Goal: Communication & Community: Connect with others

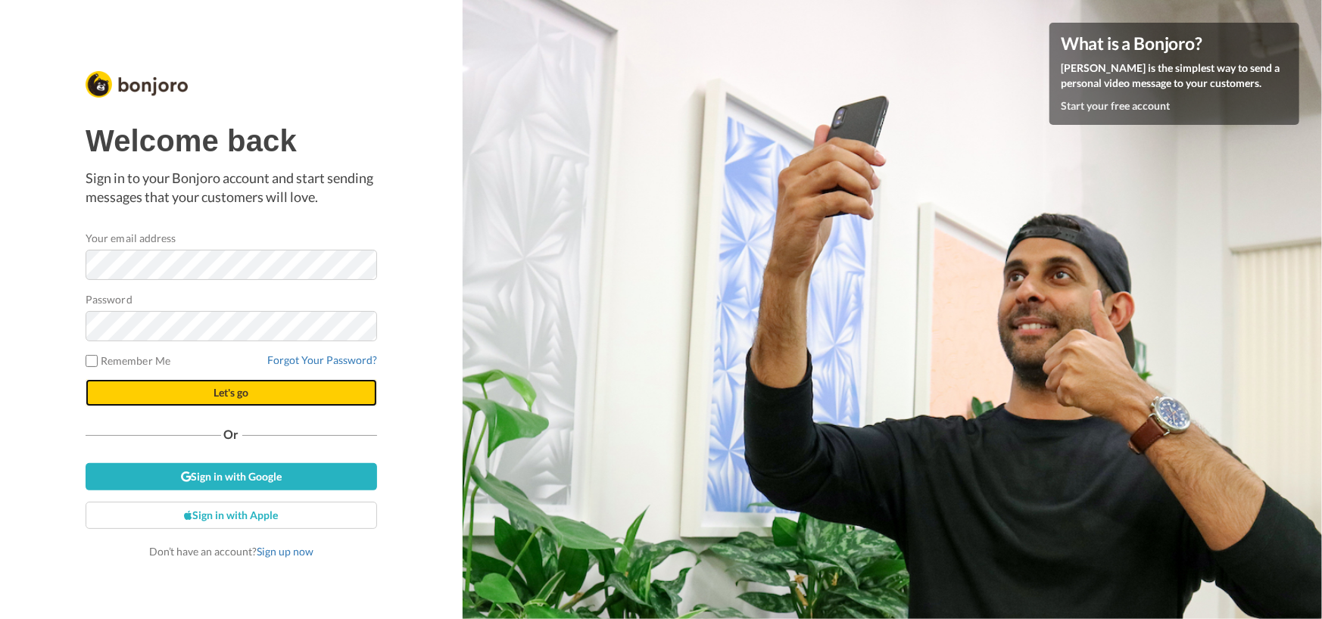
click at [226, 390] on span "Let's go" at bounding box center [231, 392] width 35 height 13
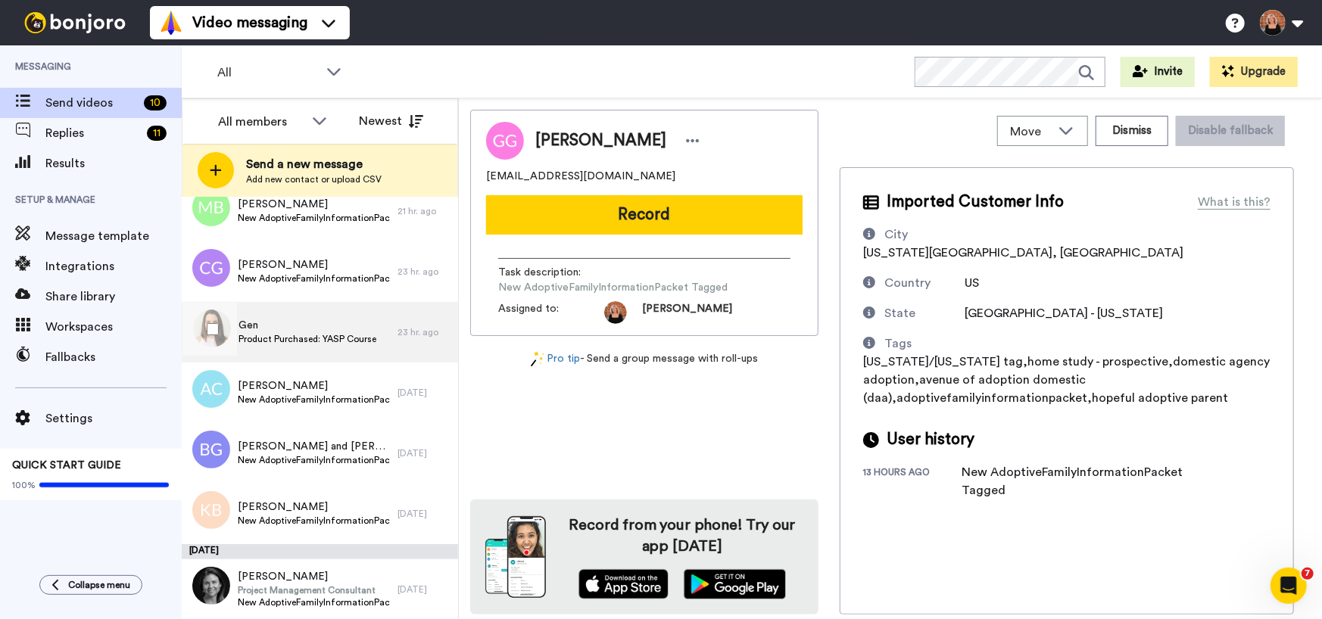
click at [297, 342] on span "Product Purchased: YASP Course" at bounding box center [307, 339] width 138 height 12
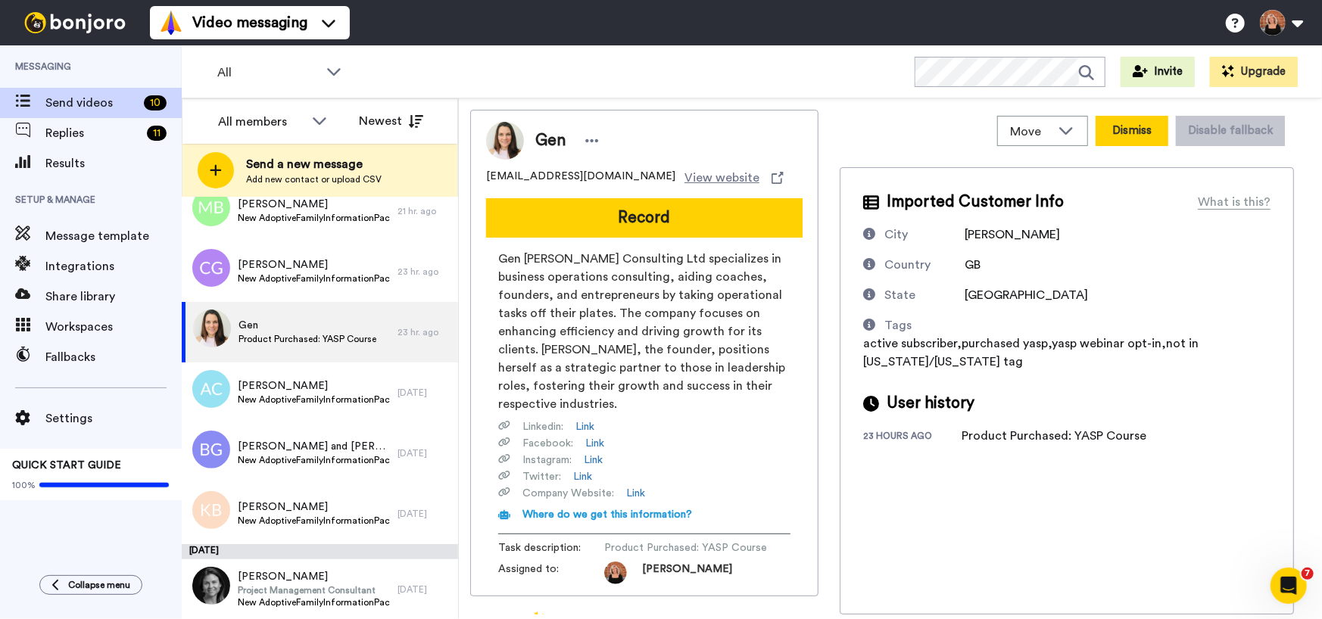
click at [1136, 135] on button "Dismiss" at bounding box center [1131, 131] width 73 height 30
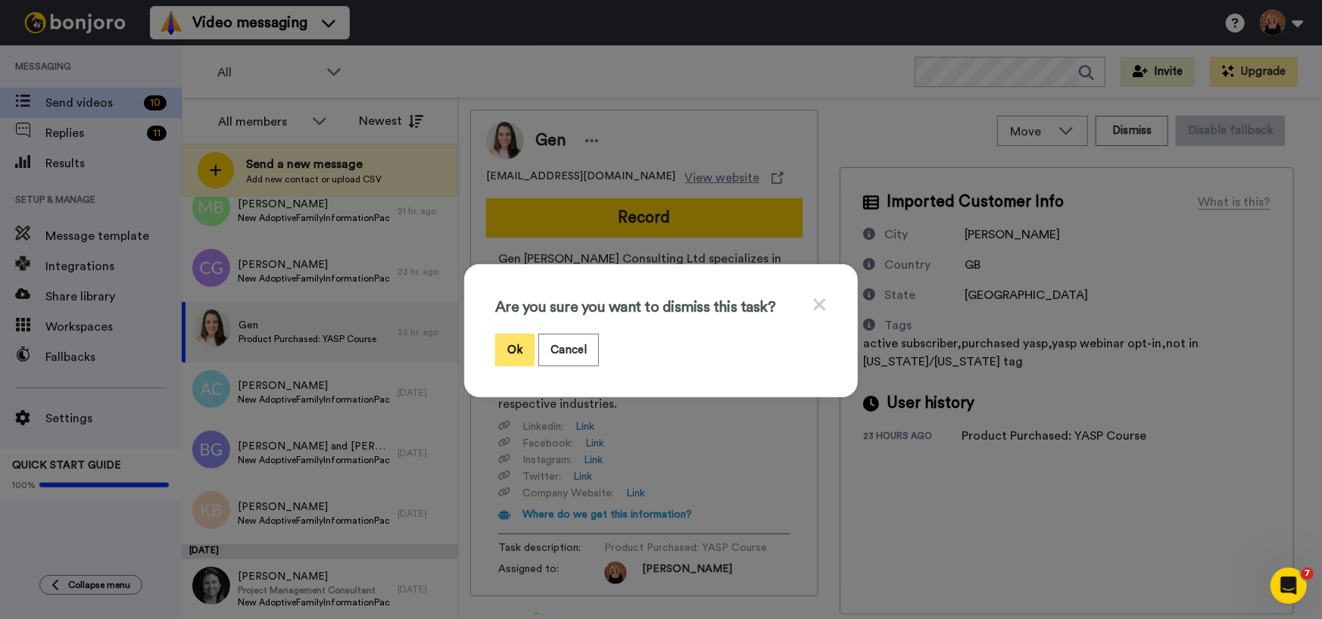
click at [508, 354] on button "Ok" at bounding box center [514, 350] width 39 height 33
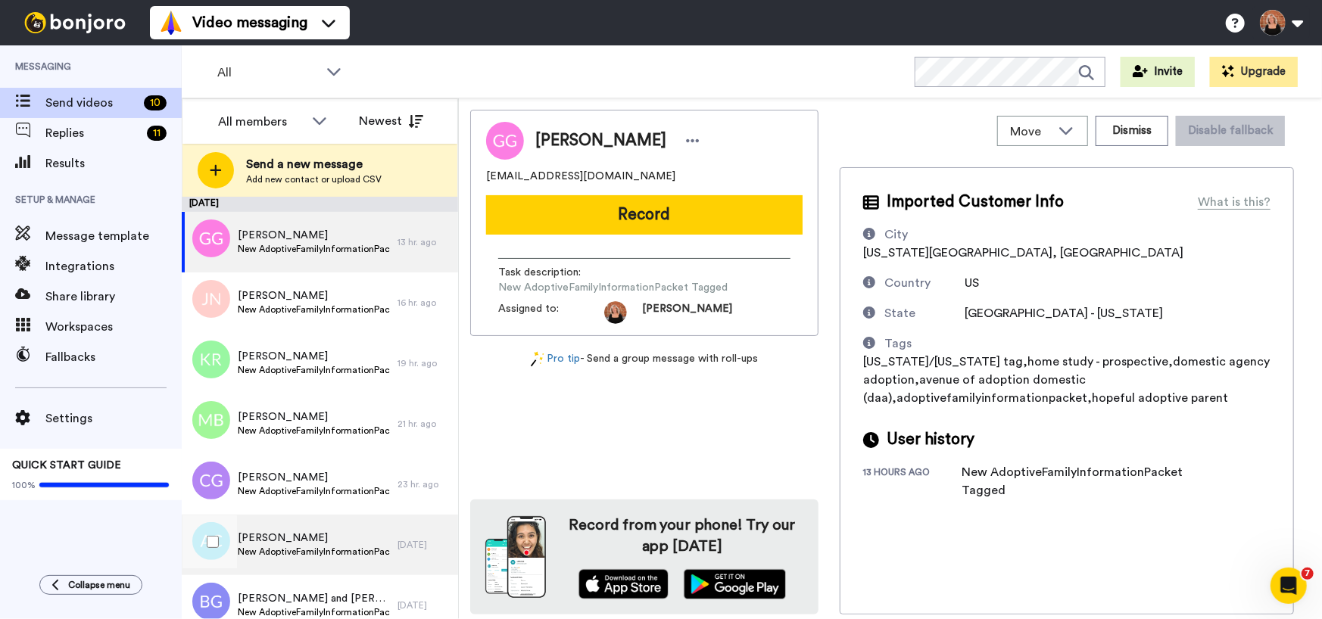
scroll to position [152, 0]
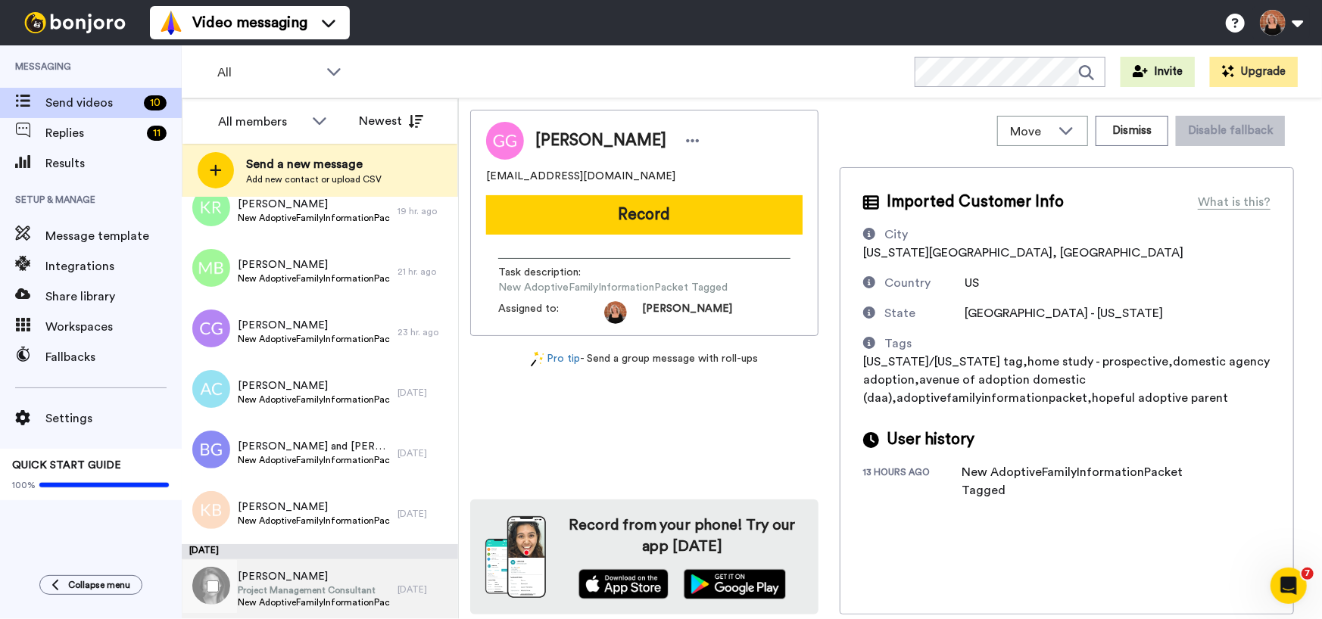
click at [358, 593] on span "Project Management Consultant" at bounding box center [314, 590] width 152 height 12
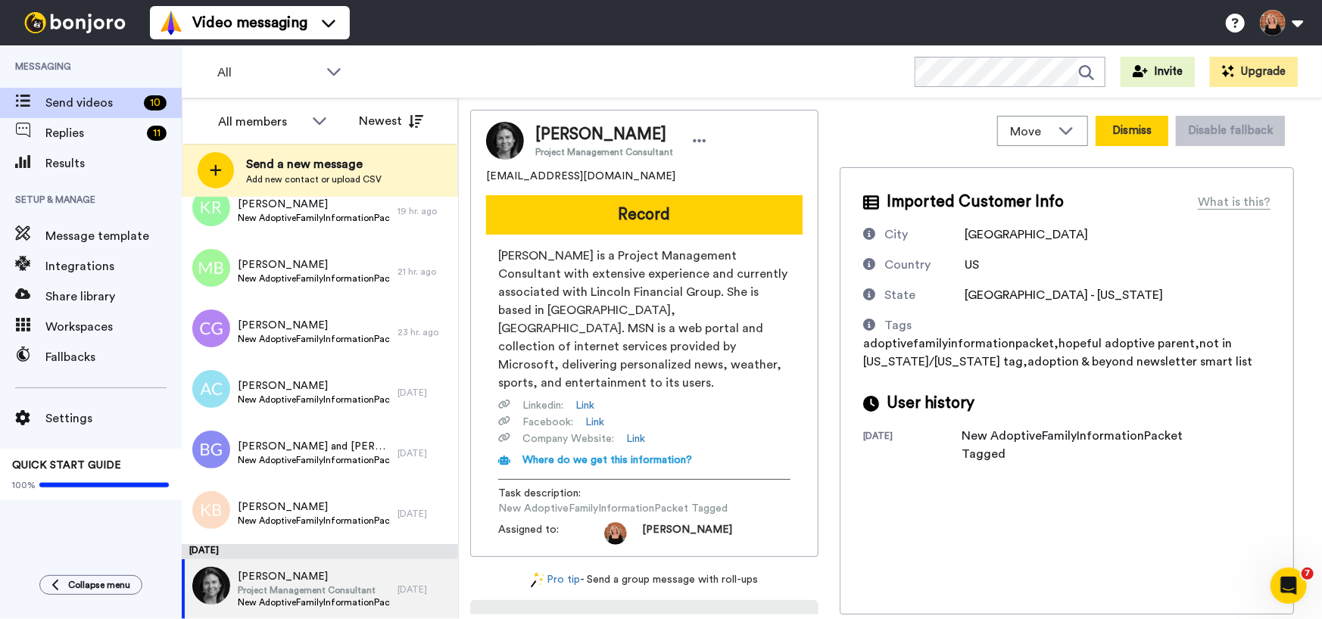
click at [1138, 128] on button "Dismiss" at bounding box center [1131, 131] width 73 height 30
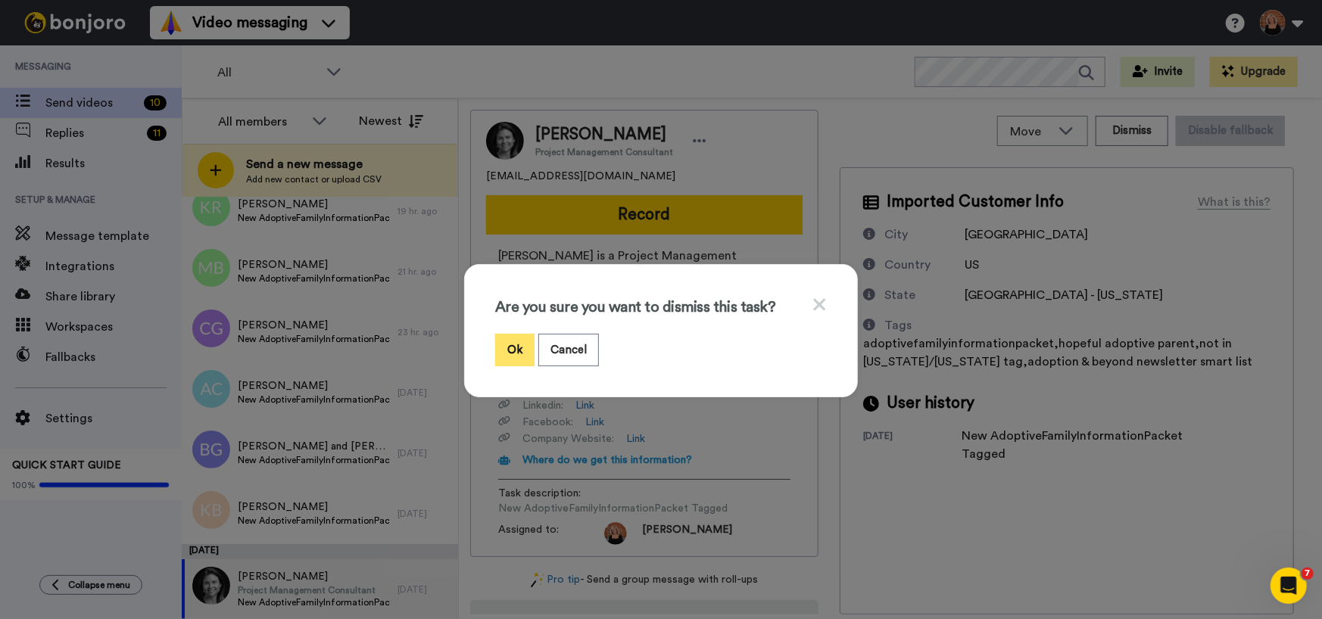
click at [507, 342] on button "Ok" at bounding box center [514, 350] width 39 height 33
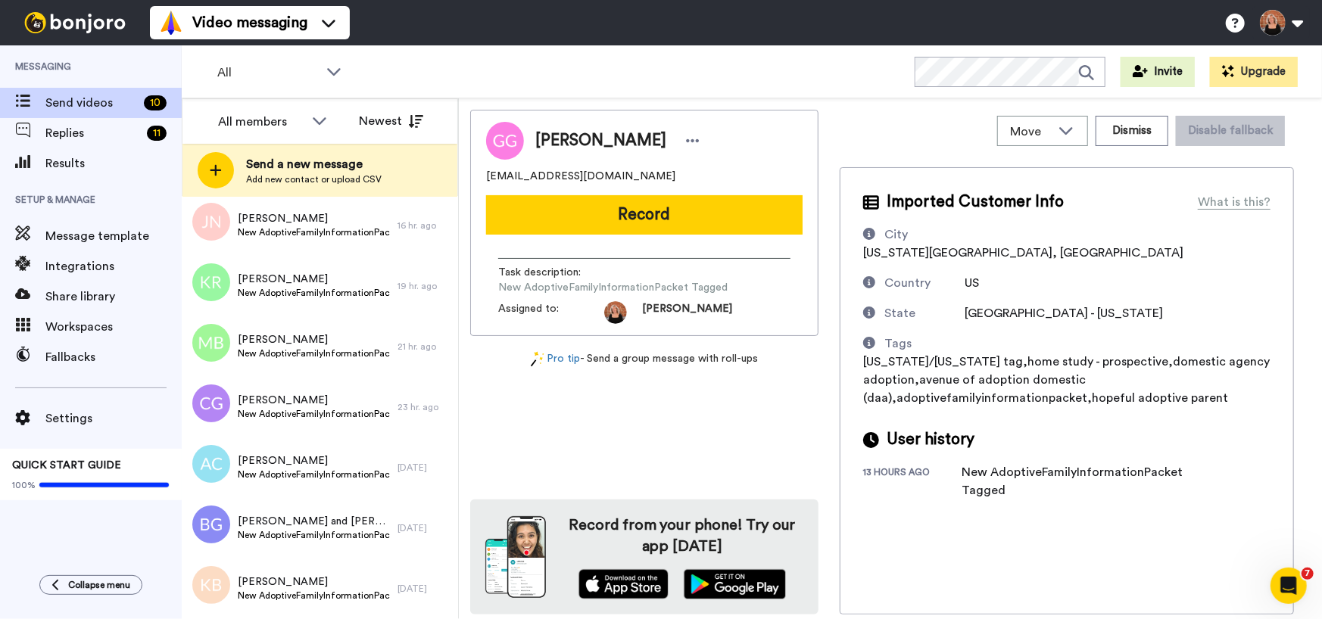
scroll to position [76, 0]
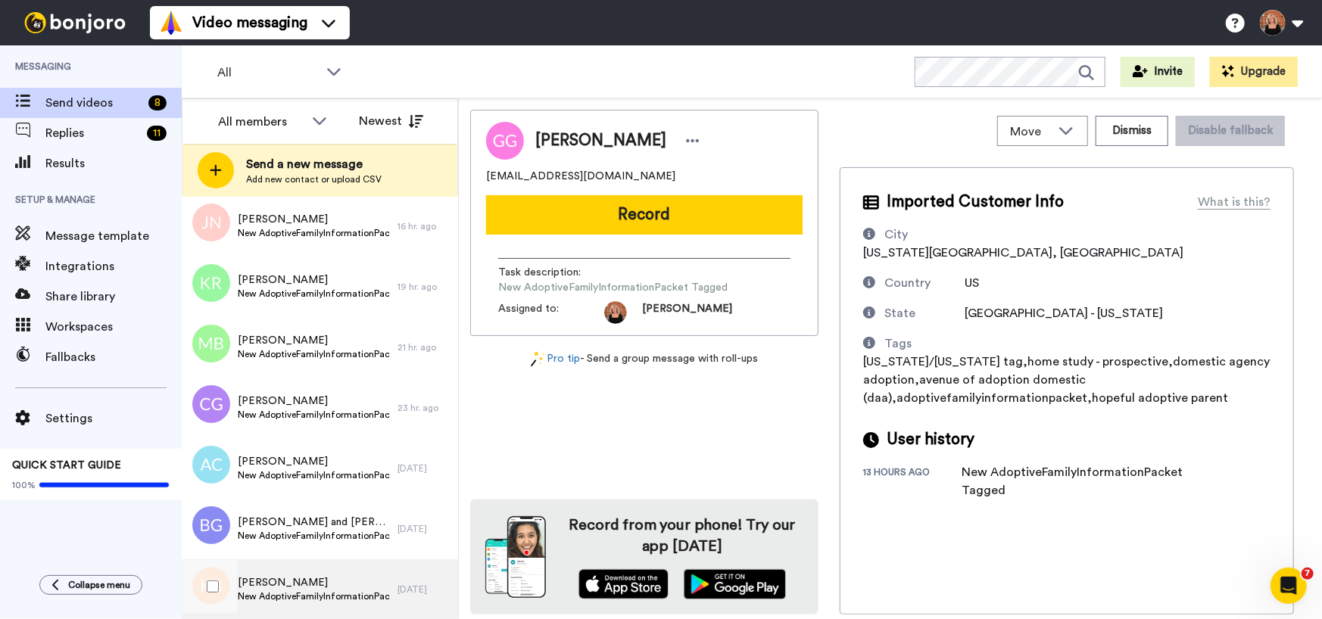
click at [299, 591] on span "New AdoptiveFamilyInformationPacket Tagged" at bounding box center [314, 596] width 152 height 12
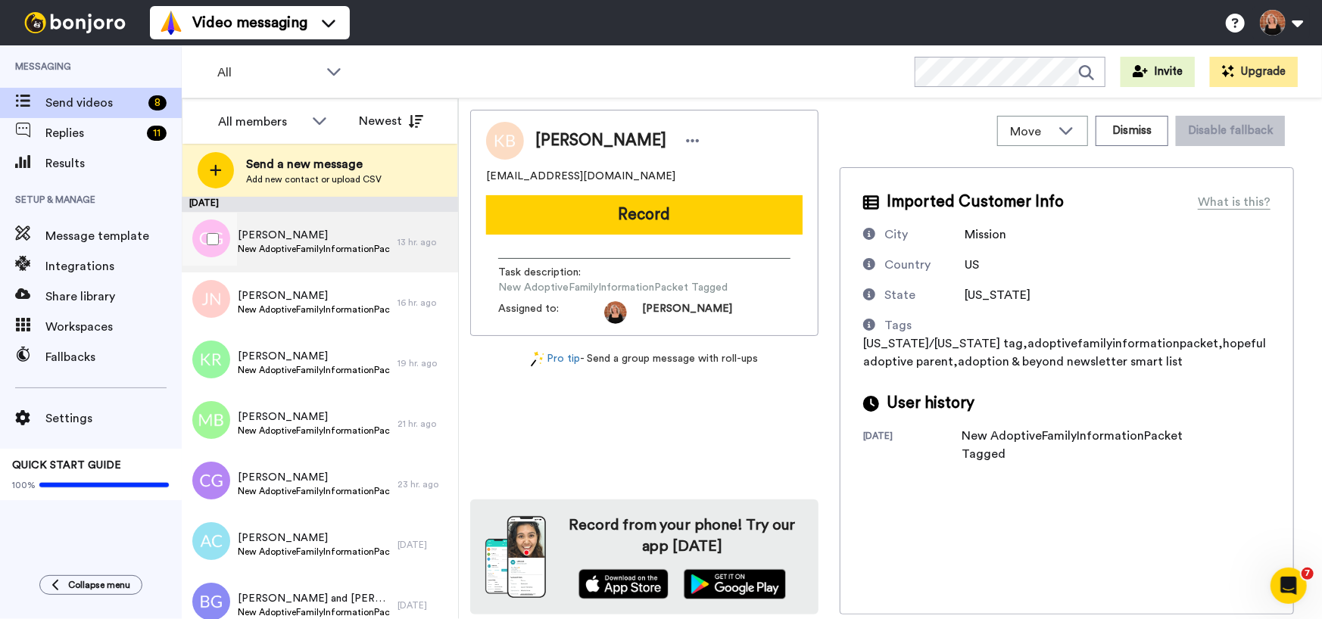
click at [302, 246] on span "New AdoptiveFamilyInformationPacket Tagged" at bounding box center [314, 249] width 152 height 12
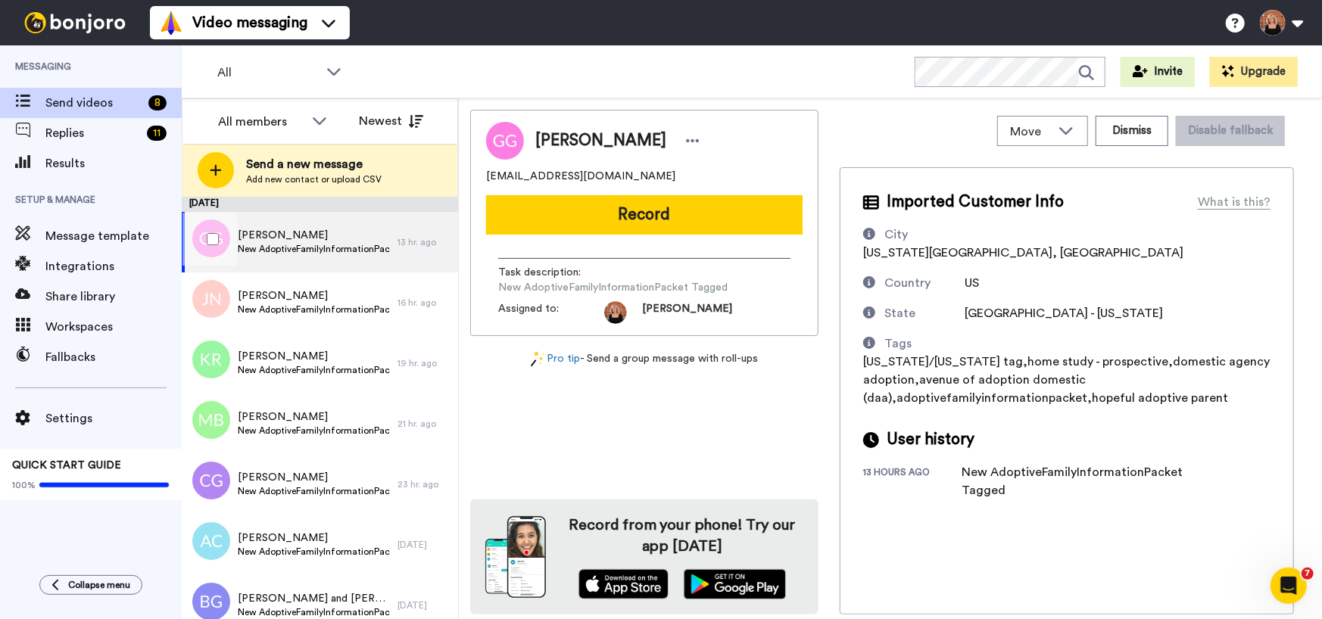
click at [302, 246] on span "New AdoptiveFamilyInformationPacket Tagged" at bounding box center [314, 249] width 152 height 12
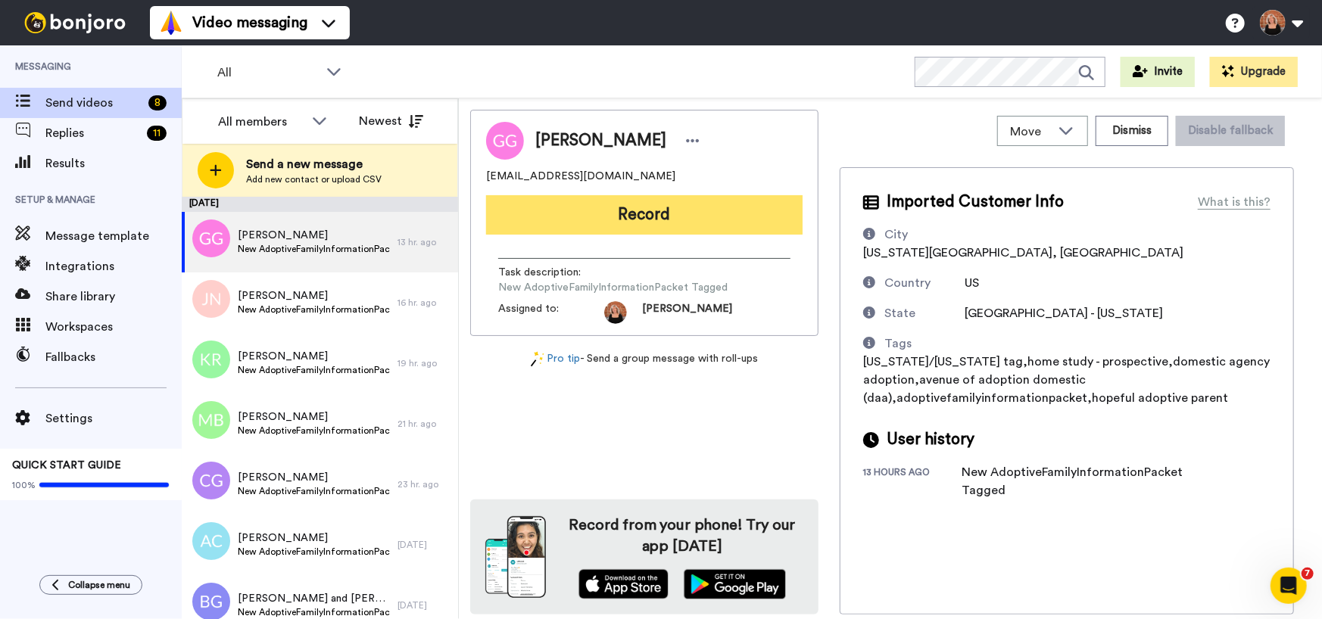
click at [590, 217] on button "Record" at bounding box center [644, 214] width 316 height 39
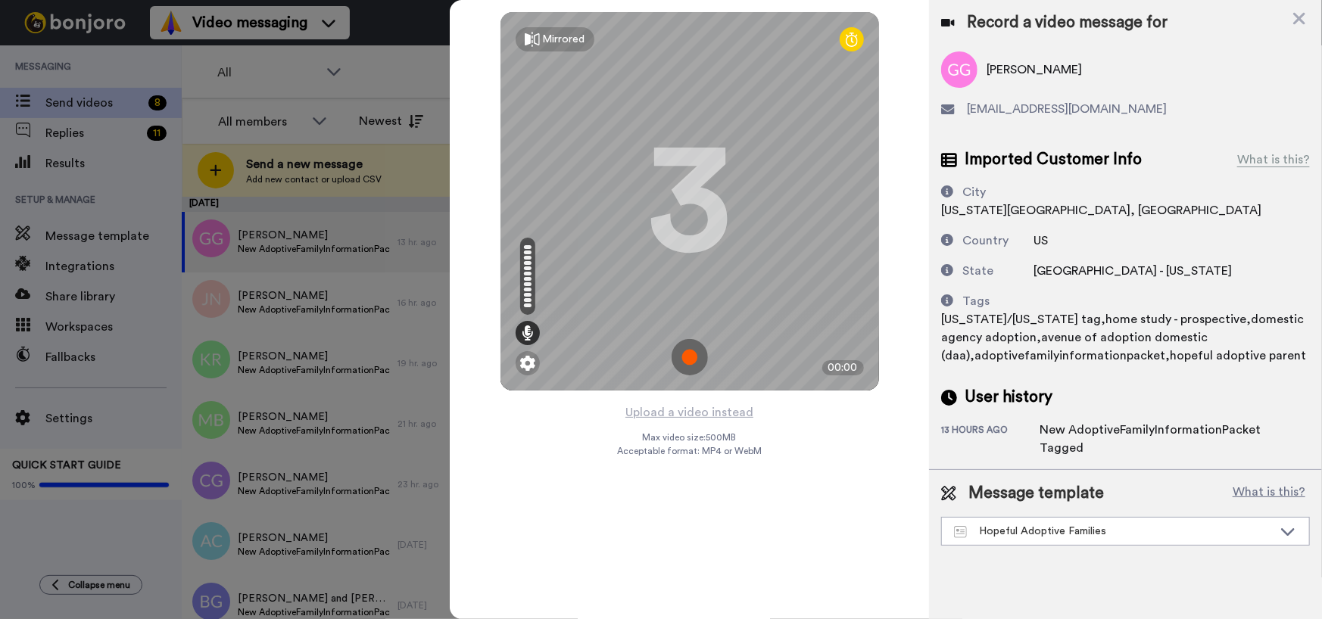
click at [698, 359] on img at bounding box center [689, 357] width 36 height 36
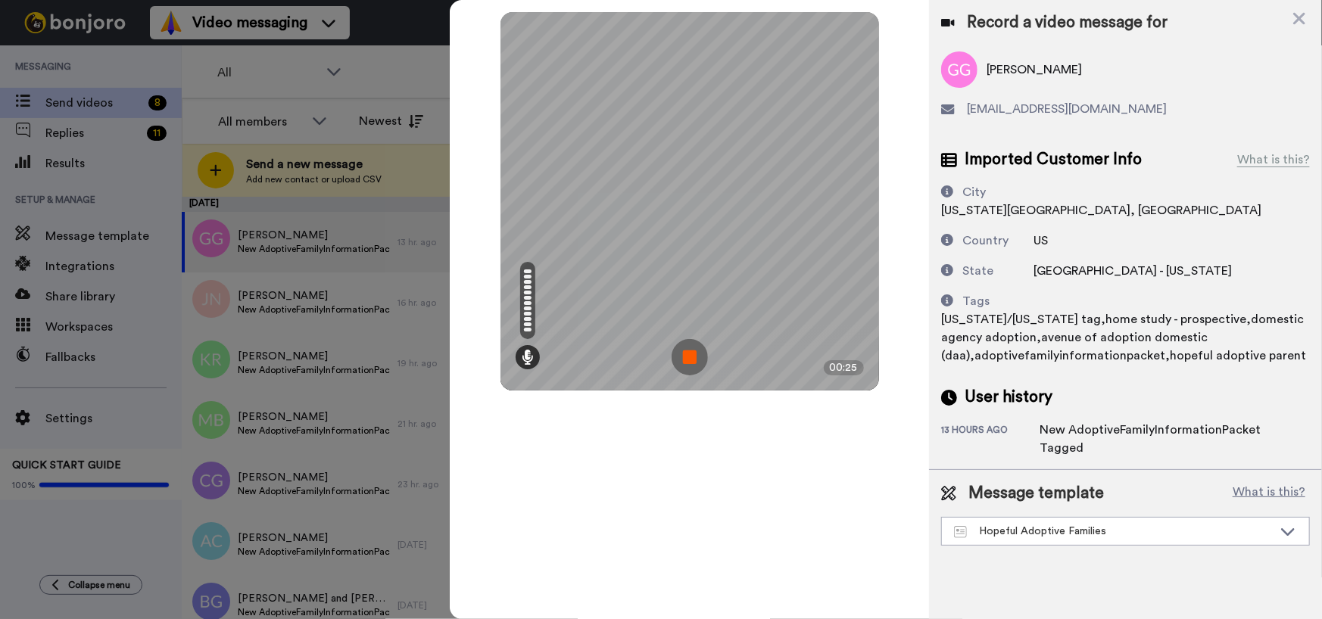
click at [696, 360] on img at bounding box center [689, 357] width 36 height 36
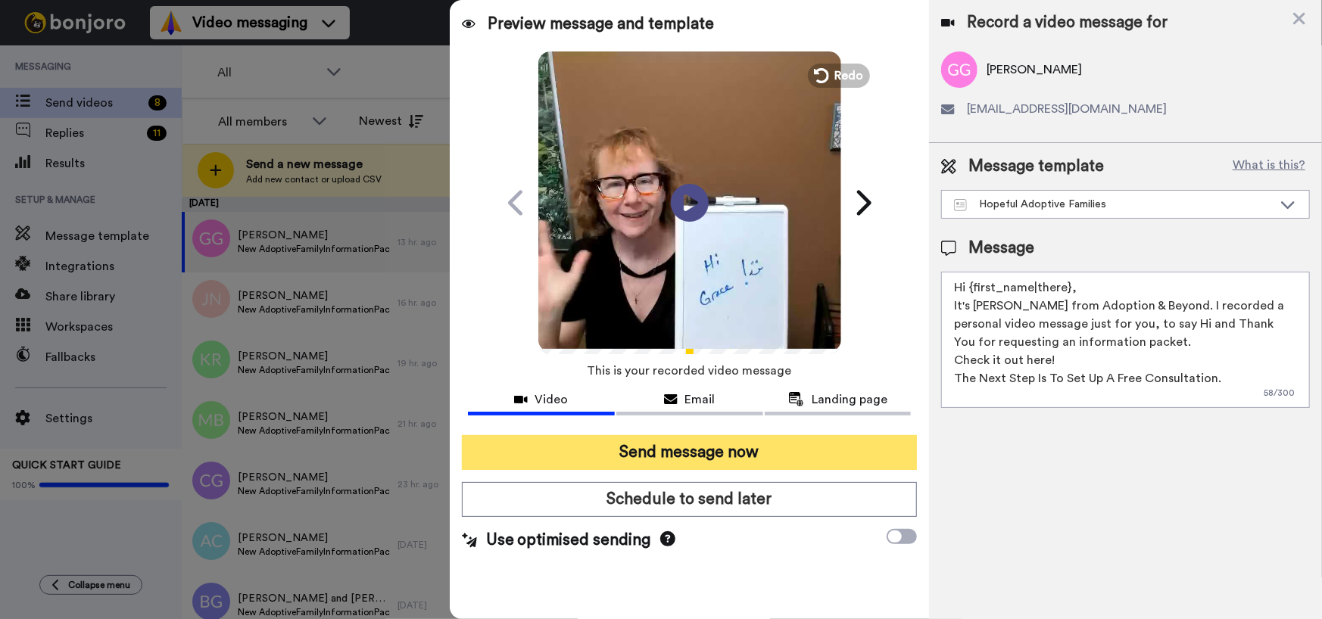
click at [681, 450] on button "Send message now" at bounding box center [690, 452] width 456 height 35
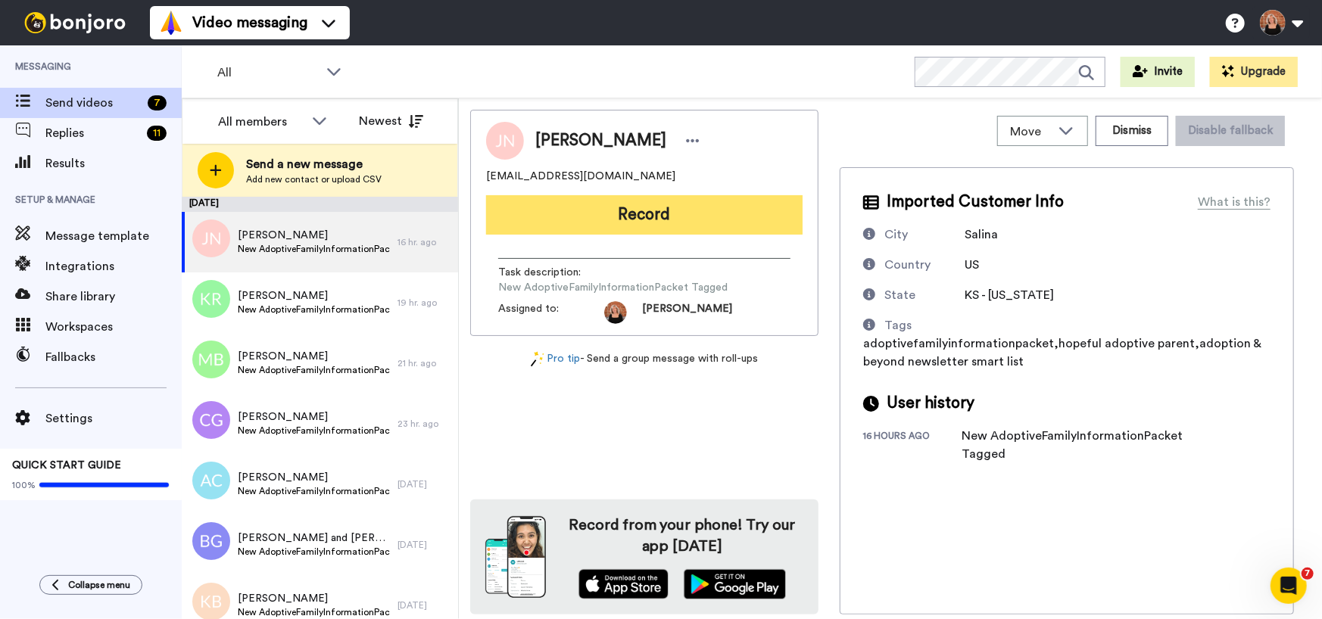
click at [662, 214] on button "Record" at bounding box center [644, 214] width 316 height 39
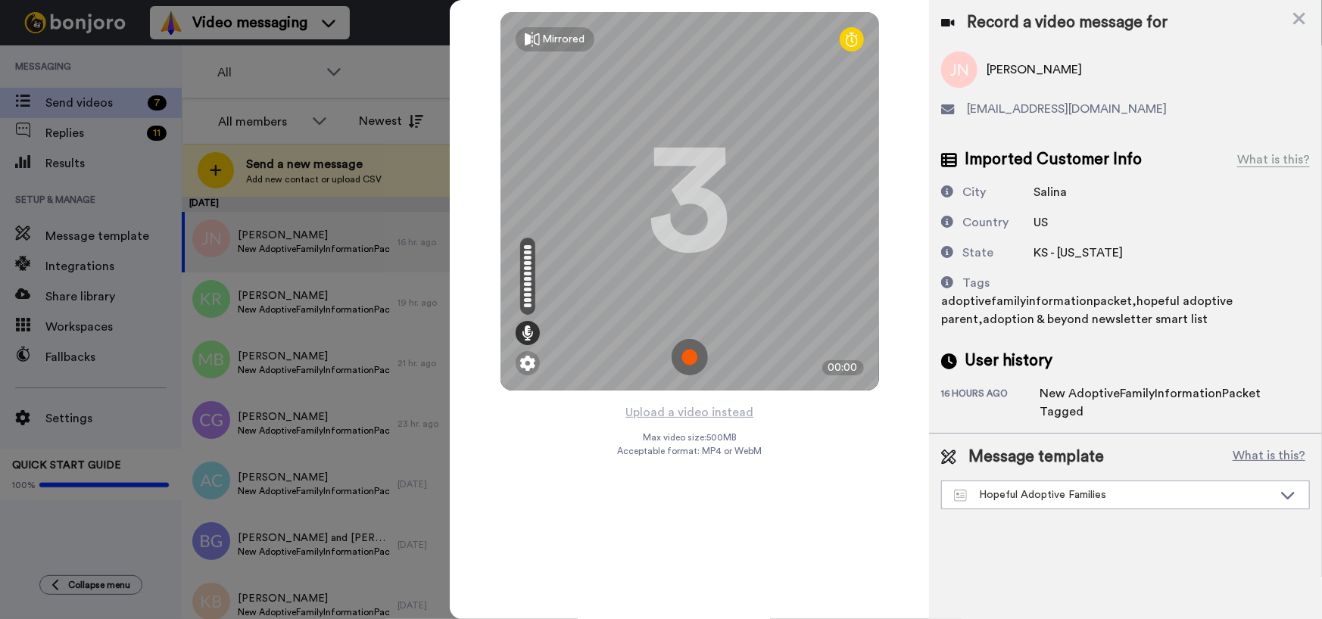
click at [690, 357] on img at bounding box center [689, 357] width 36 height 36
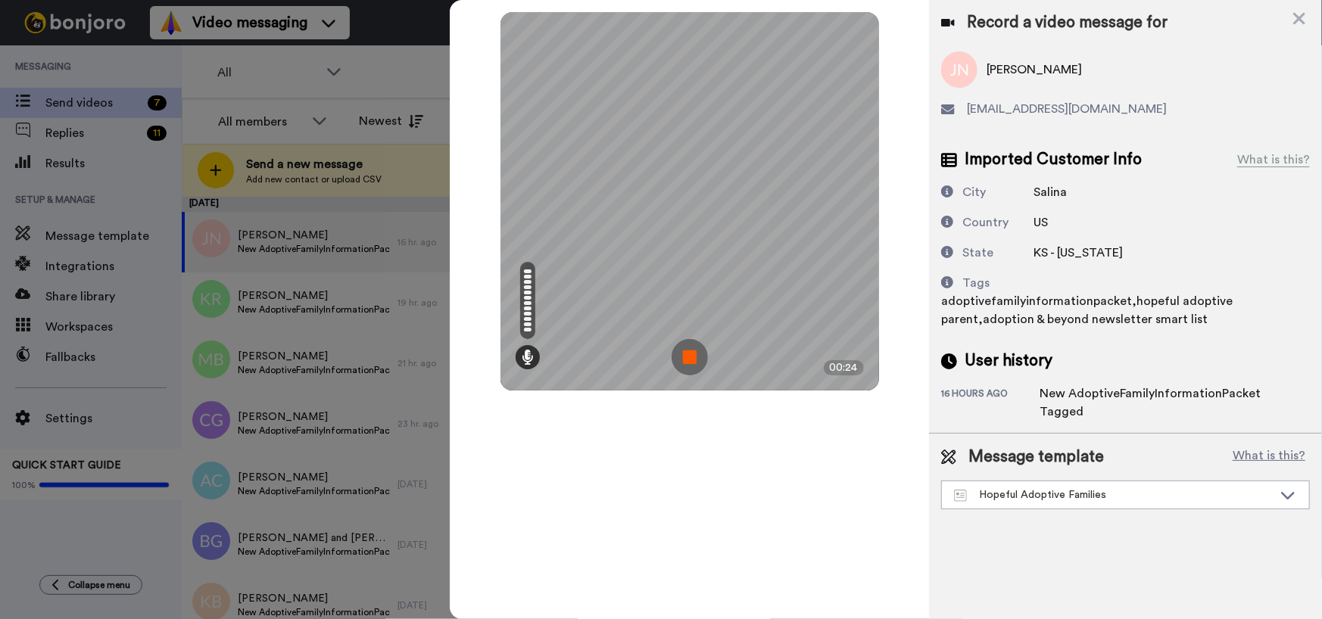
click at [690, 357] on img at bounding box center [689, 357] width 36 height 36
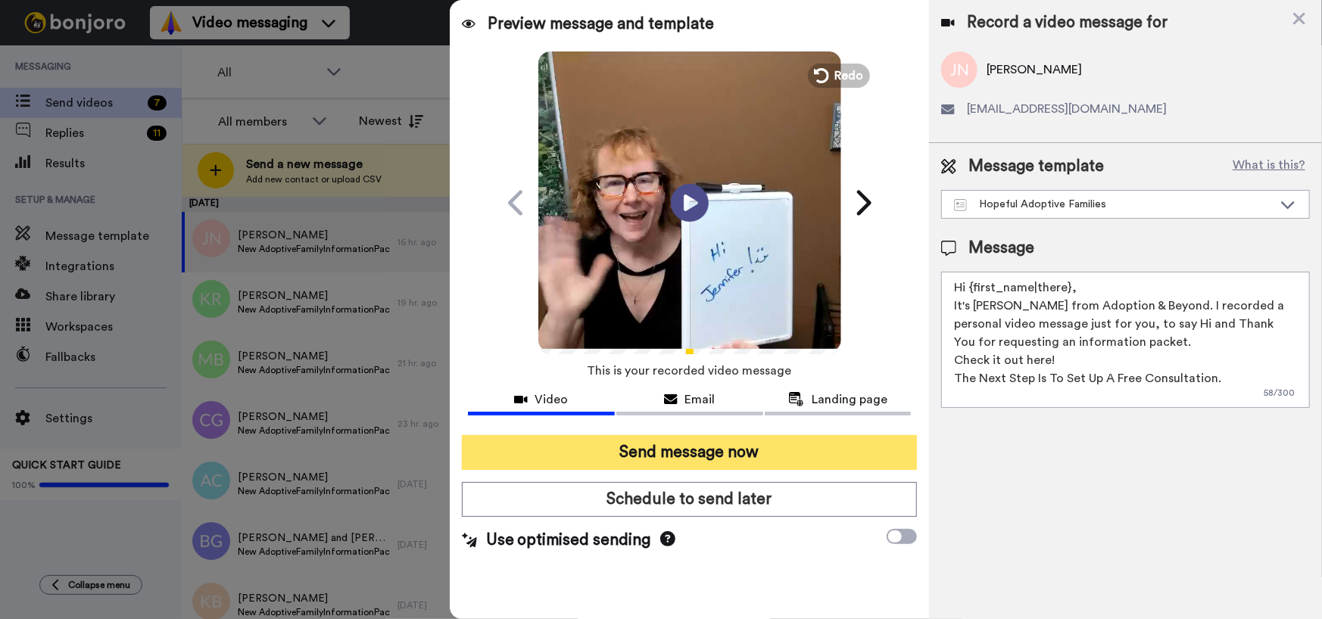
click at [678, 453] on button "Send message now" at bounding box center [690, 452] width 456 height 35
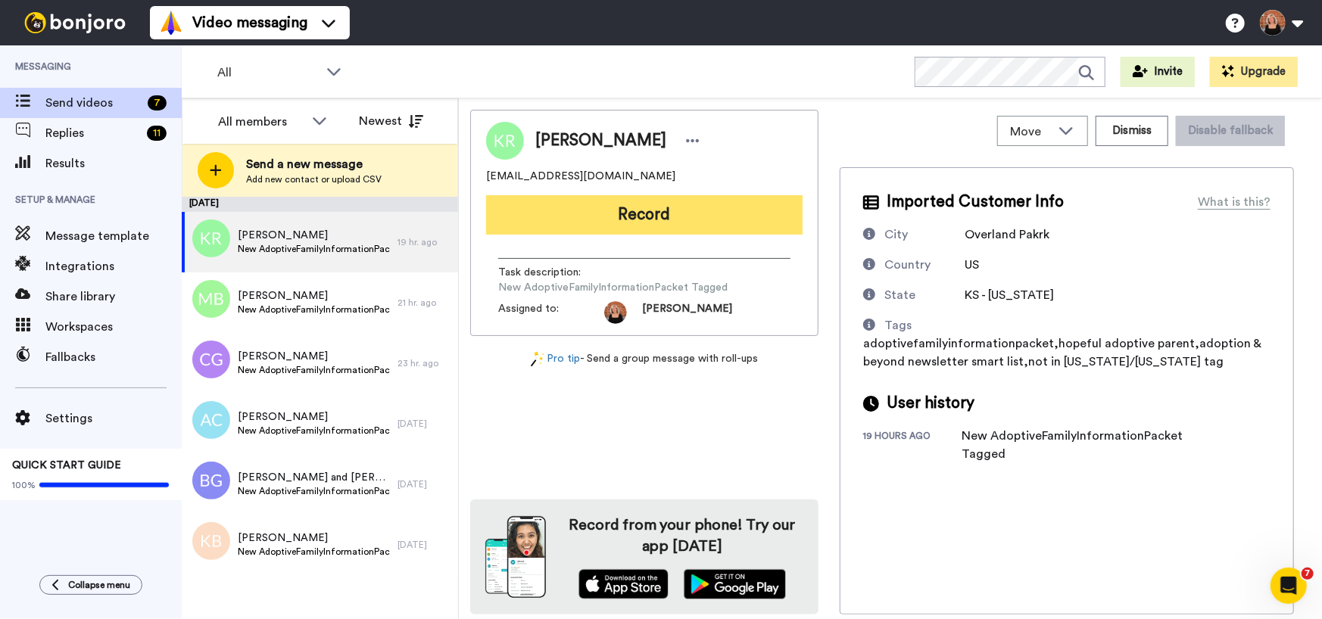
click at [658, 210] on button "Record" at bounding box center [644, 214] width 316 height 39
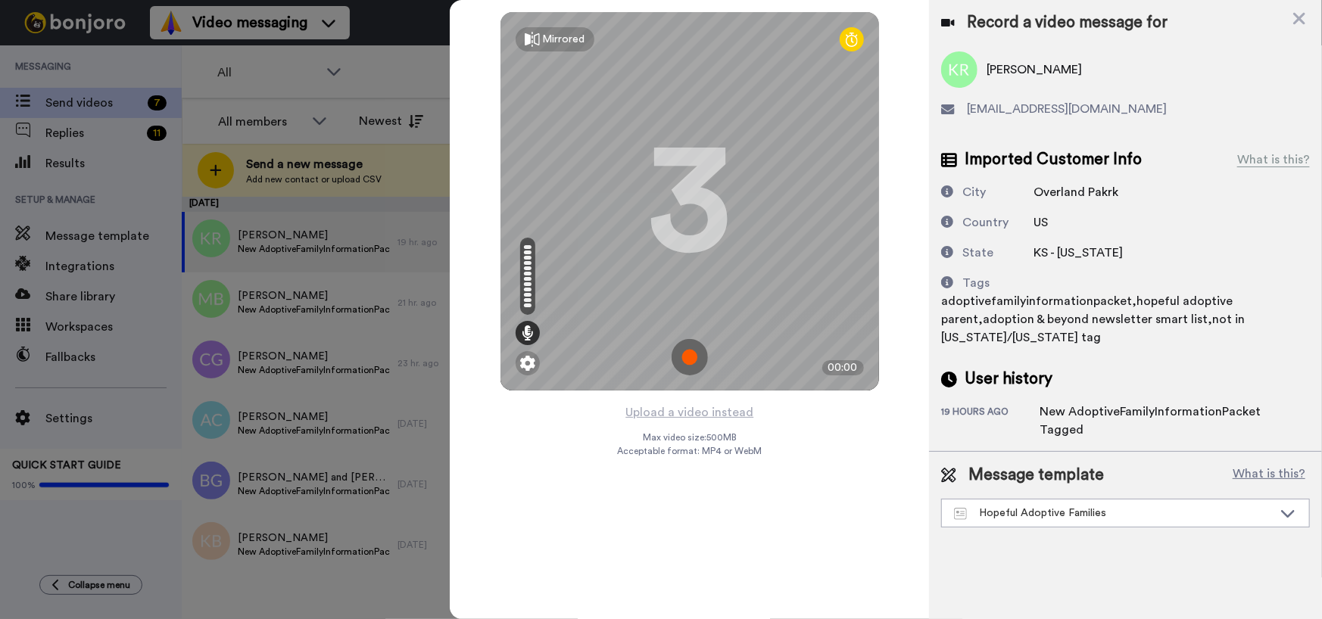
click at [690, 361] on img at bounding box center [689, 357] width 36 height 36
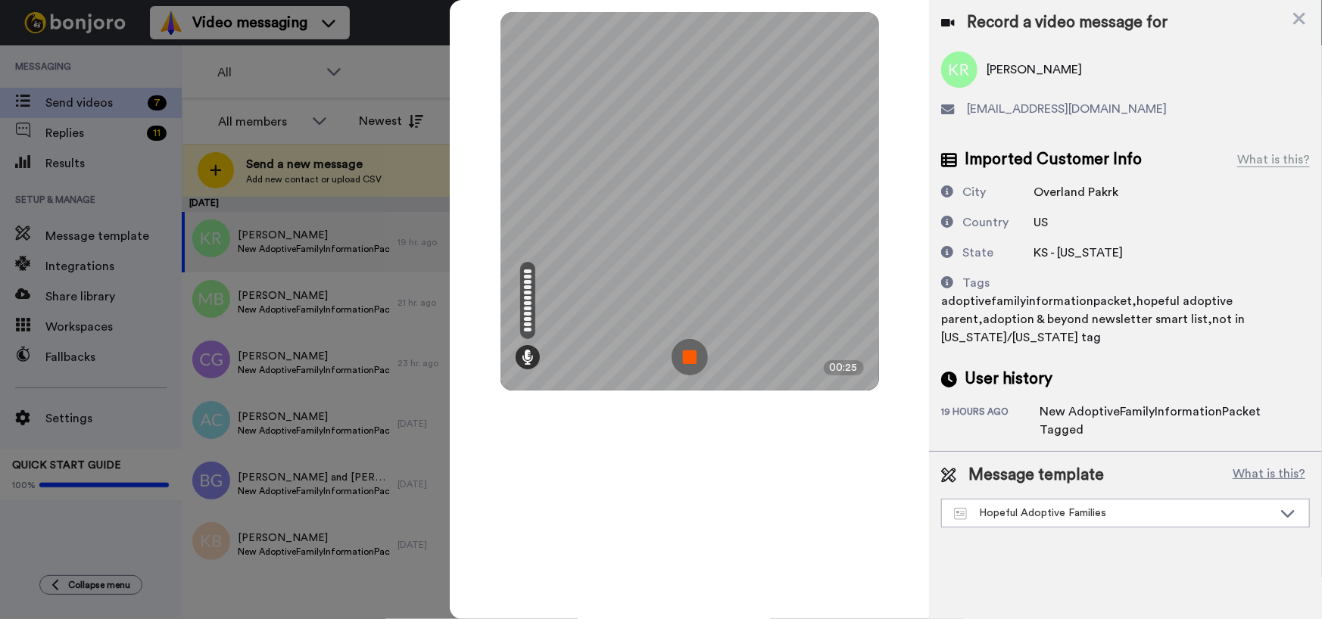
click at [690, 360] on img at bounding box center [689, 357] width 36 height 36
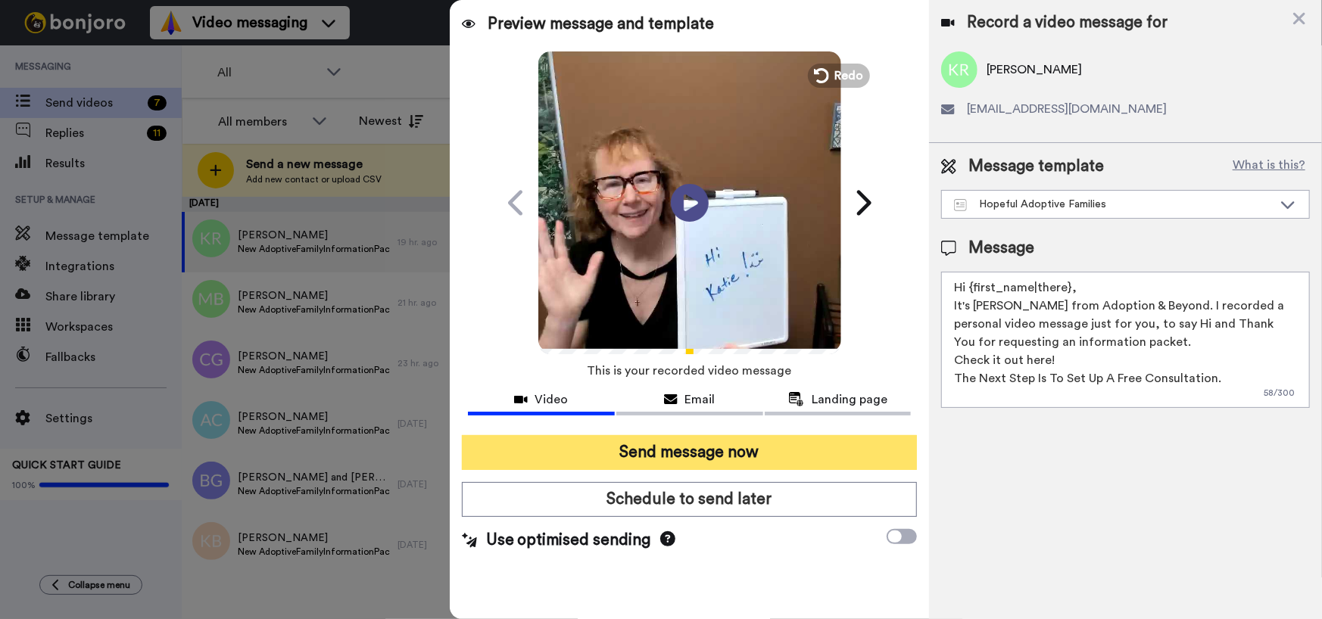
click at [665, 456] on button "Send message now" at bounding box center [690, 452] width 456 height 35
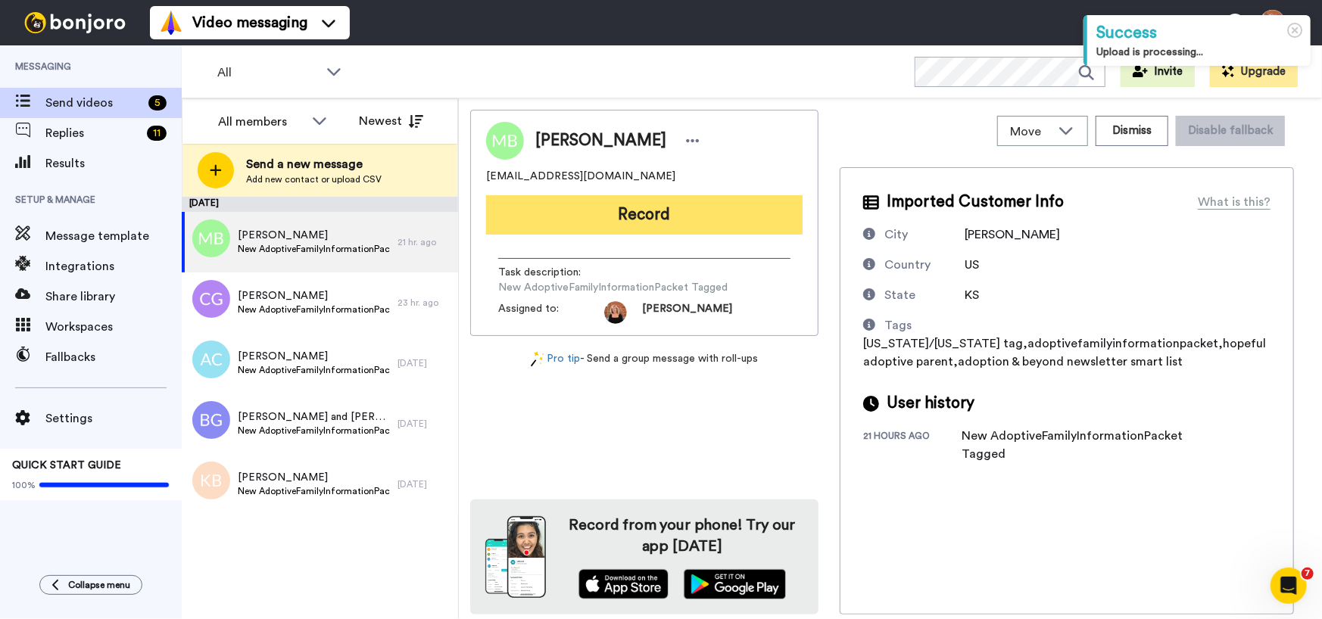
click at [647, 210] on button "Record" at bounding box center [644, 214] width 316 height 39
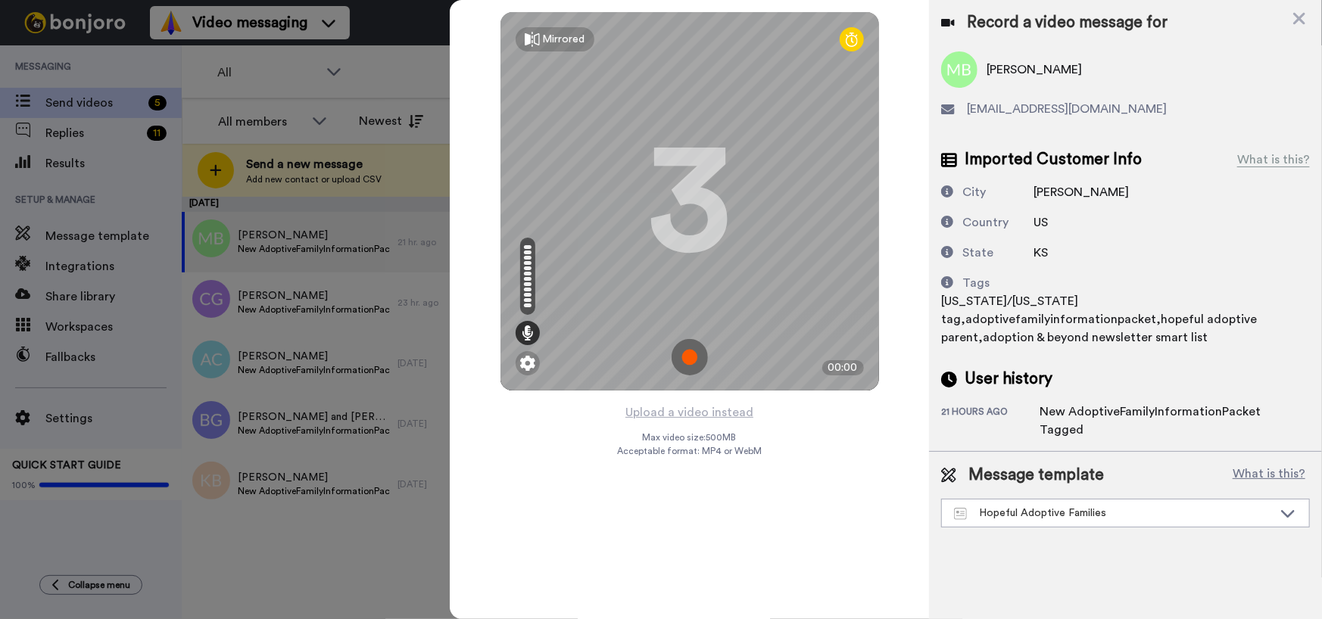
click at [696, 352] on img at bounding box center [689, 357] width 36 height 36
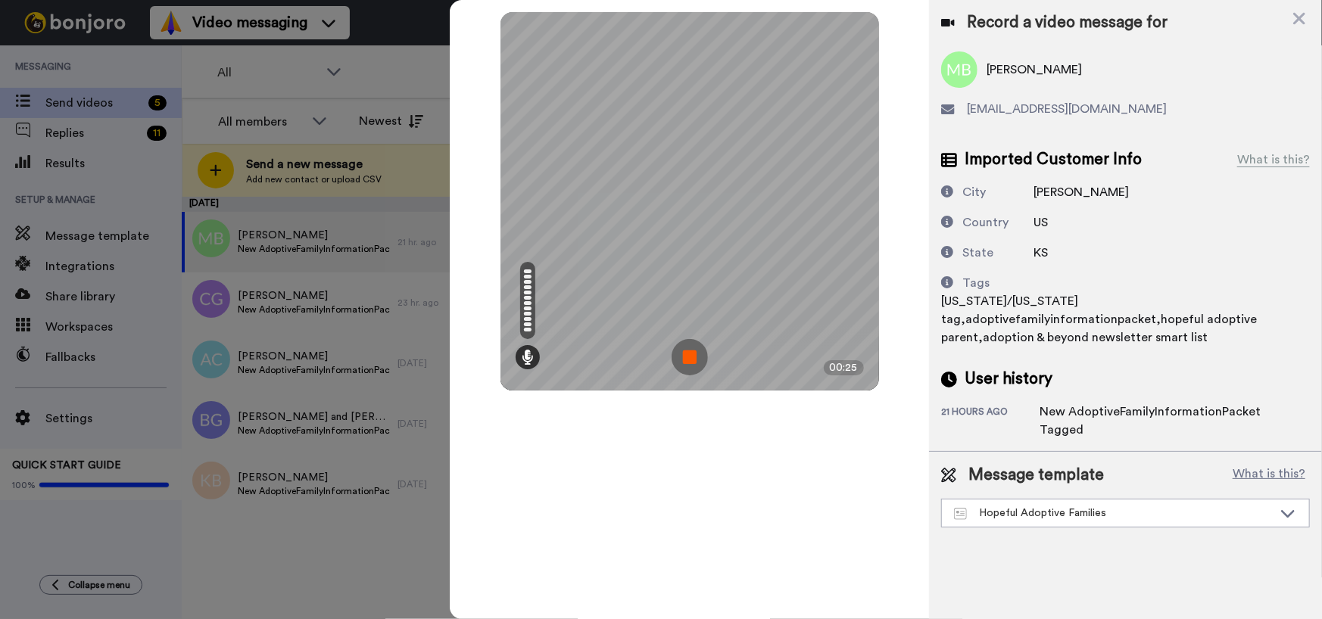
click at [696, 352] on img at bounding box center [689, 357] width 36 height 36
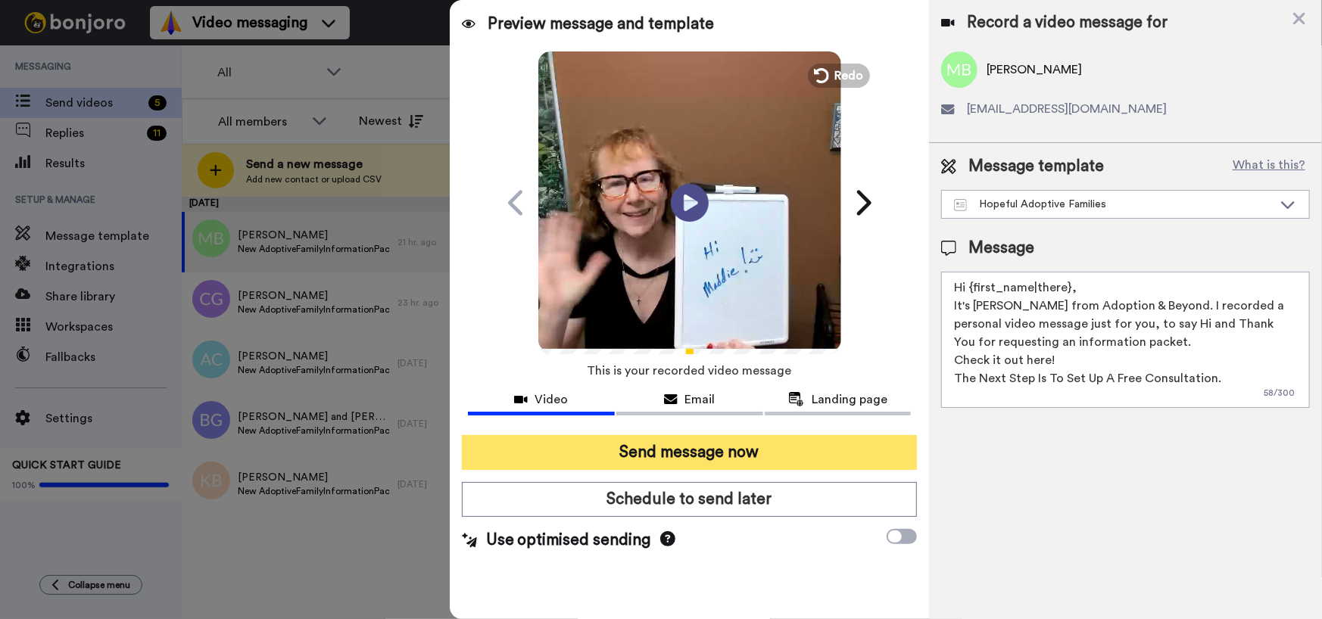
click at [712, 456] on button "Send message now" at bounding box center [690, 452] width 456 height 35
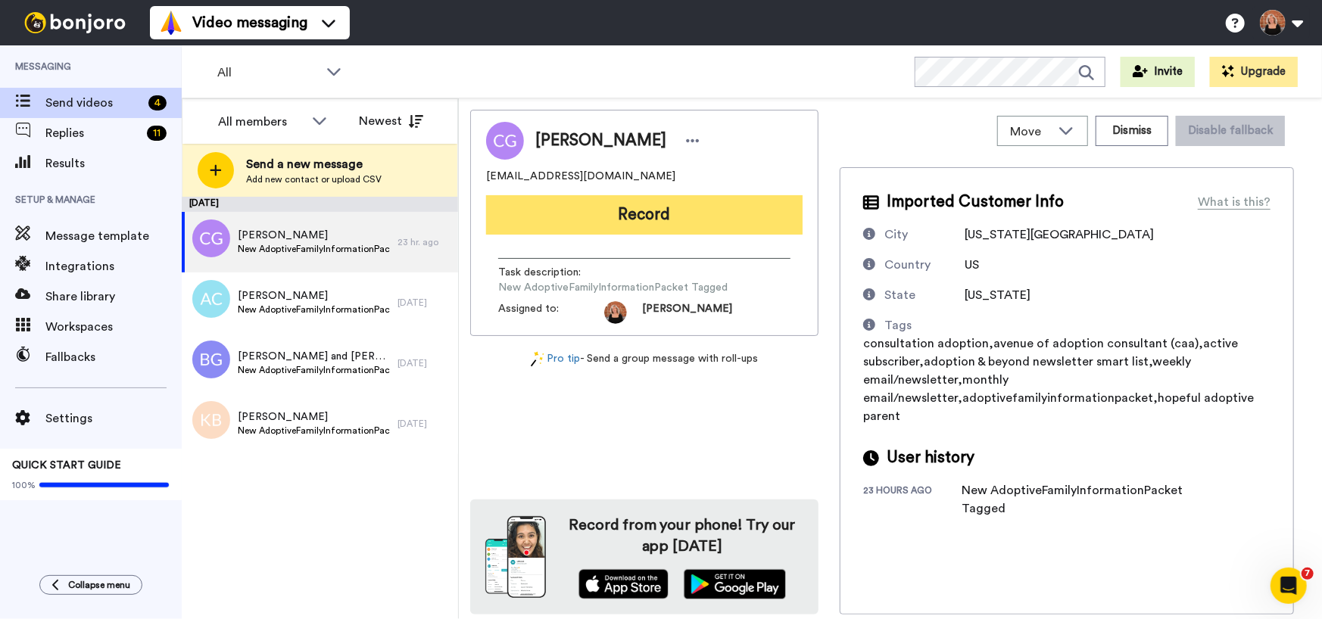
click at [670, 227] on button "Record" at bounding box center [644, 214] width 316 height 39
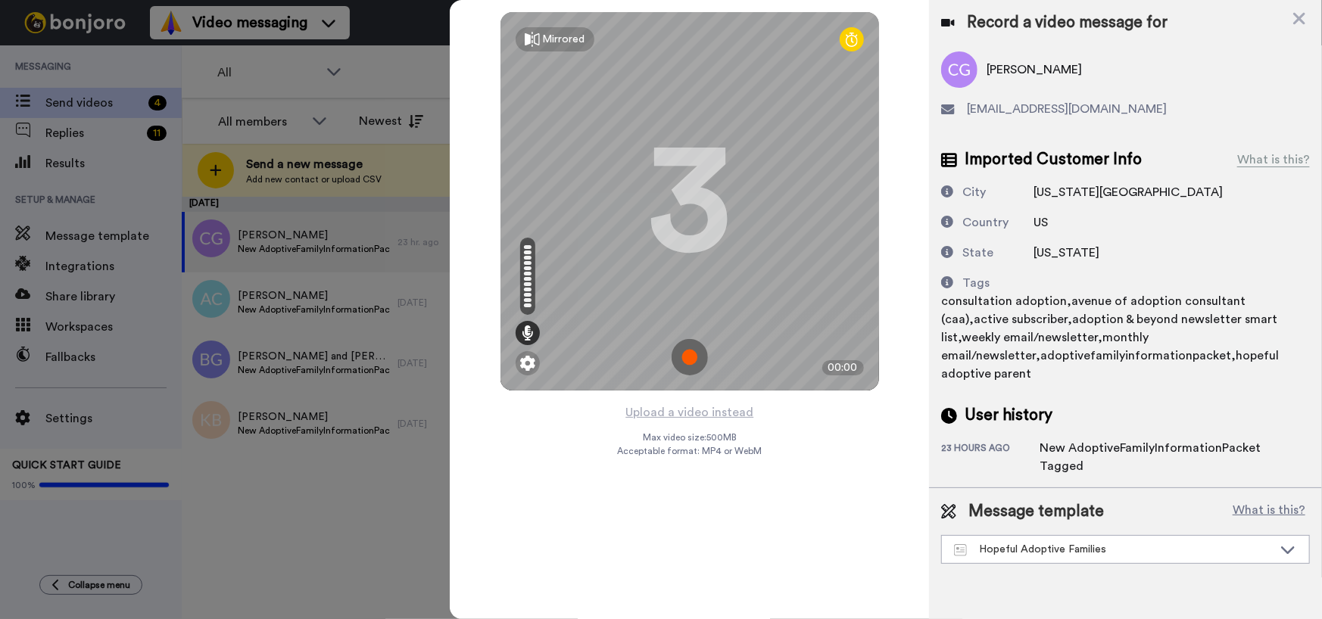
click at [696, 356] on img at bounding box center [689, 357] width 36 height 36
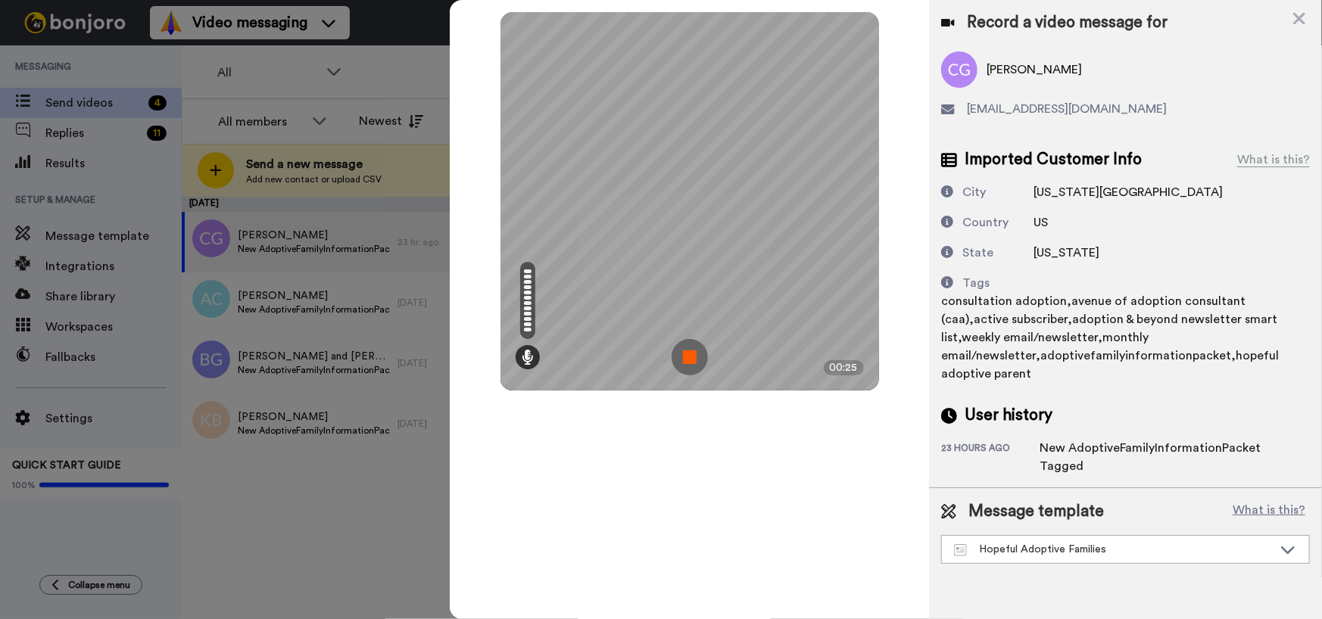
click at [696, 356] on img at bounding box center [689, 357] width 36 height 36
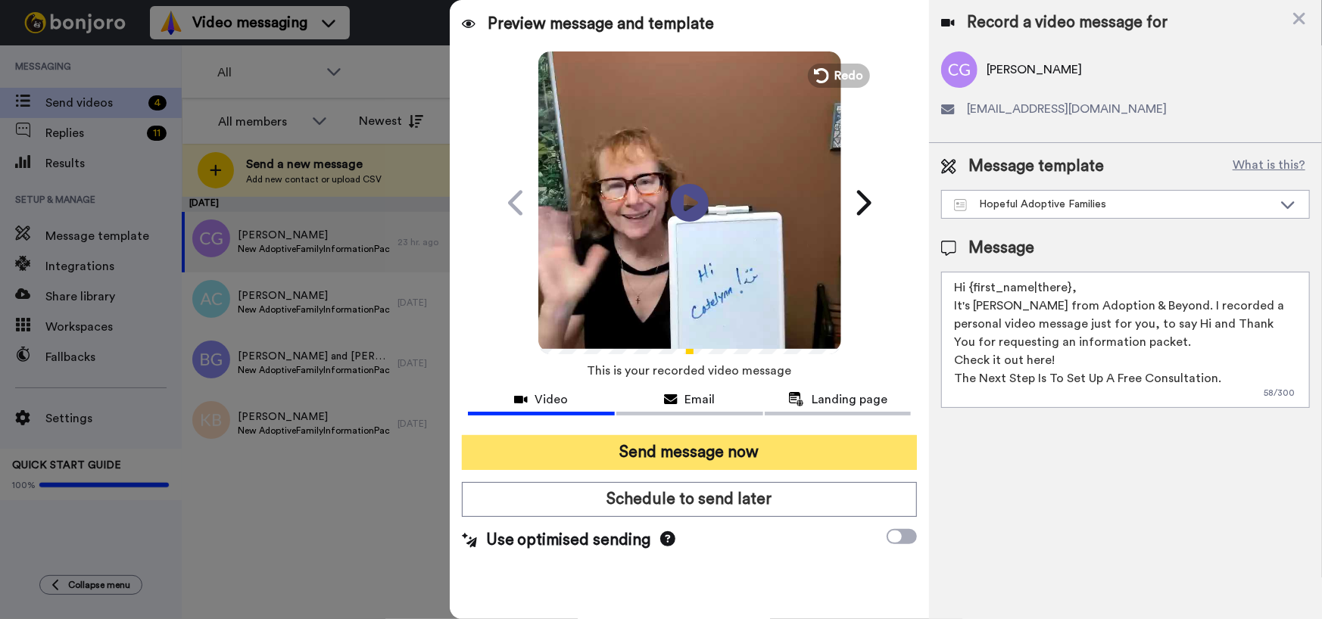
click at [673, 449] on button "Send message now" at bounding box center [690, 452] width 456 height 35
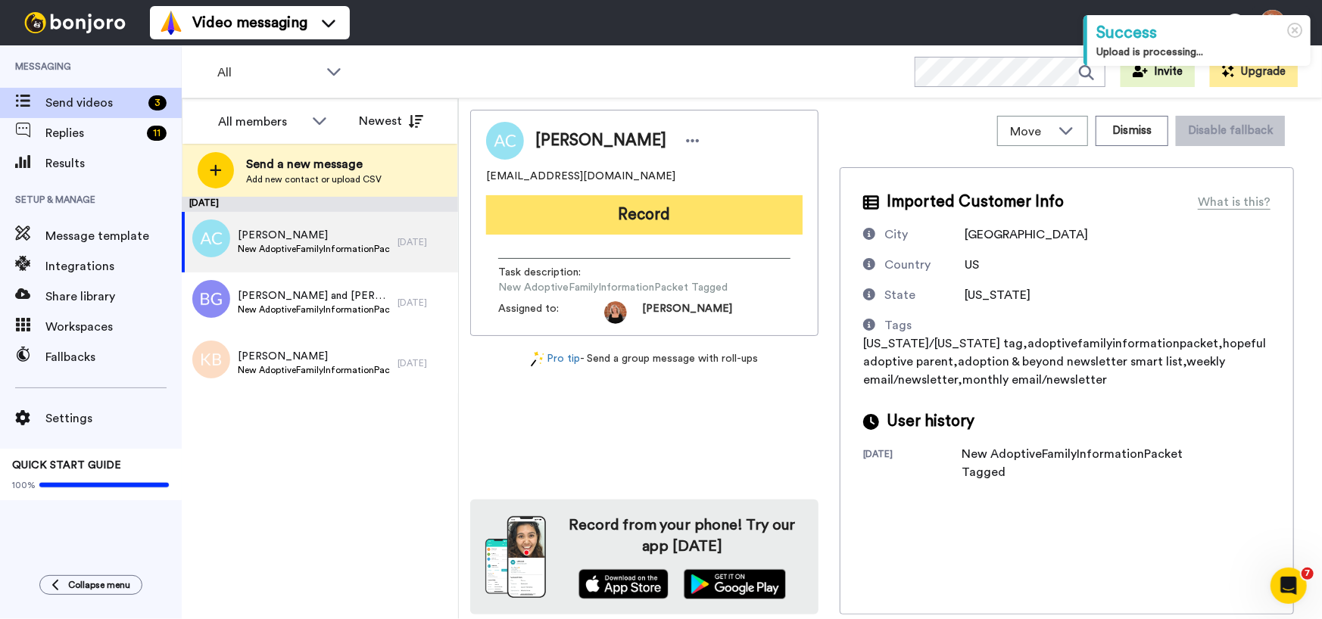
click at [656, 218] on button "Record" at bounding box center [644, 214] width 316 height 39
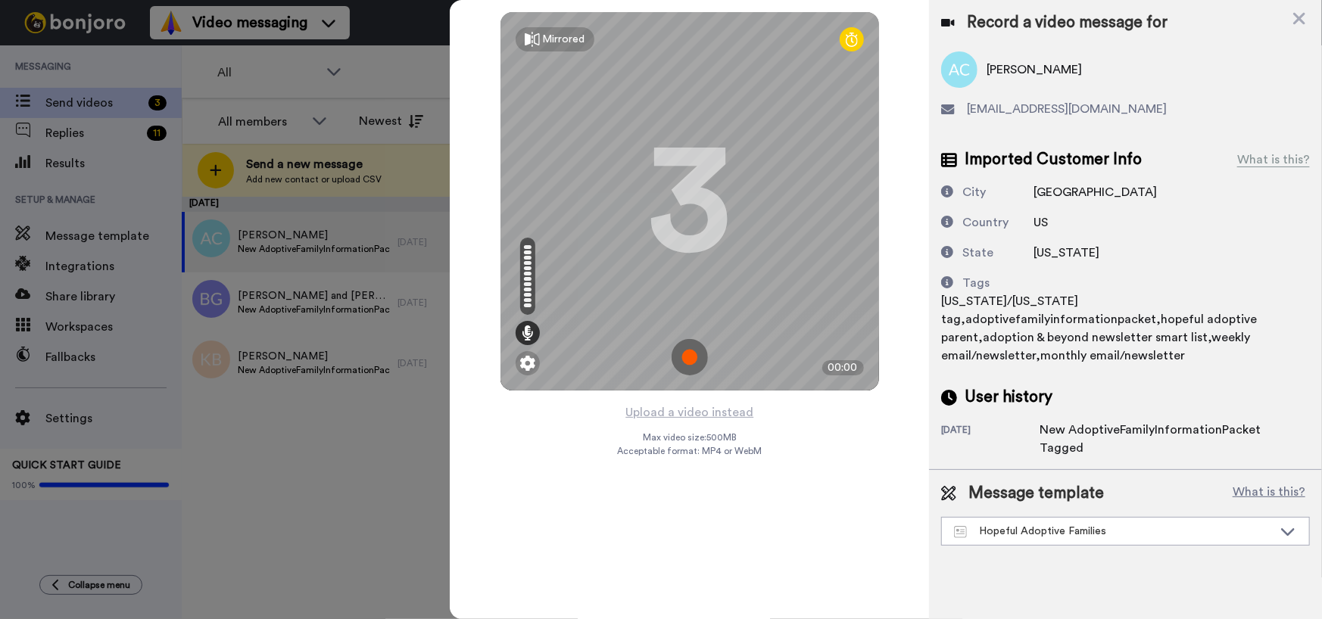
click at [691, 354] on img at bounding box center [689, 357] width 36 height 36
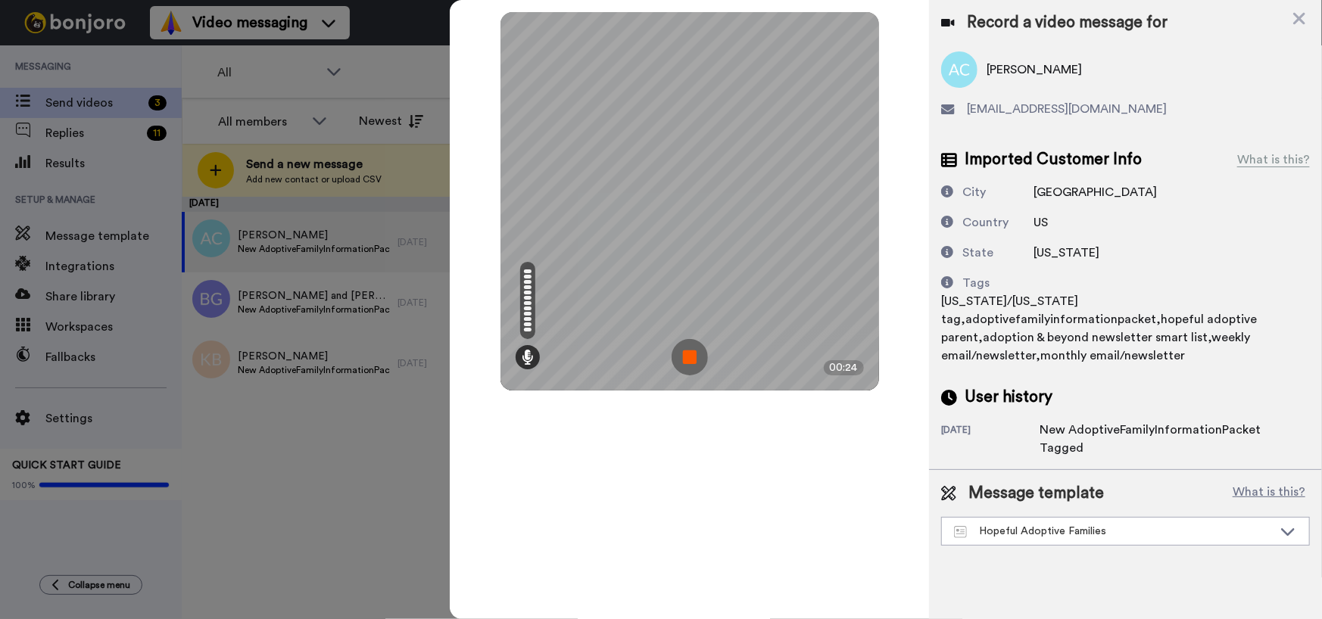
click at [691, 354] on img at bounding box center [689, 357] width 36 height 36
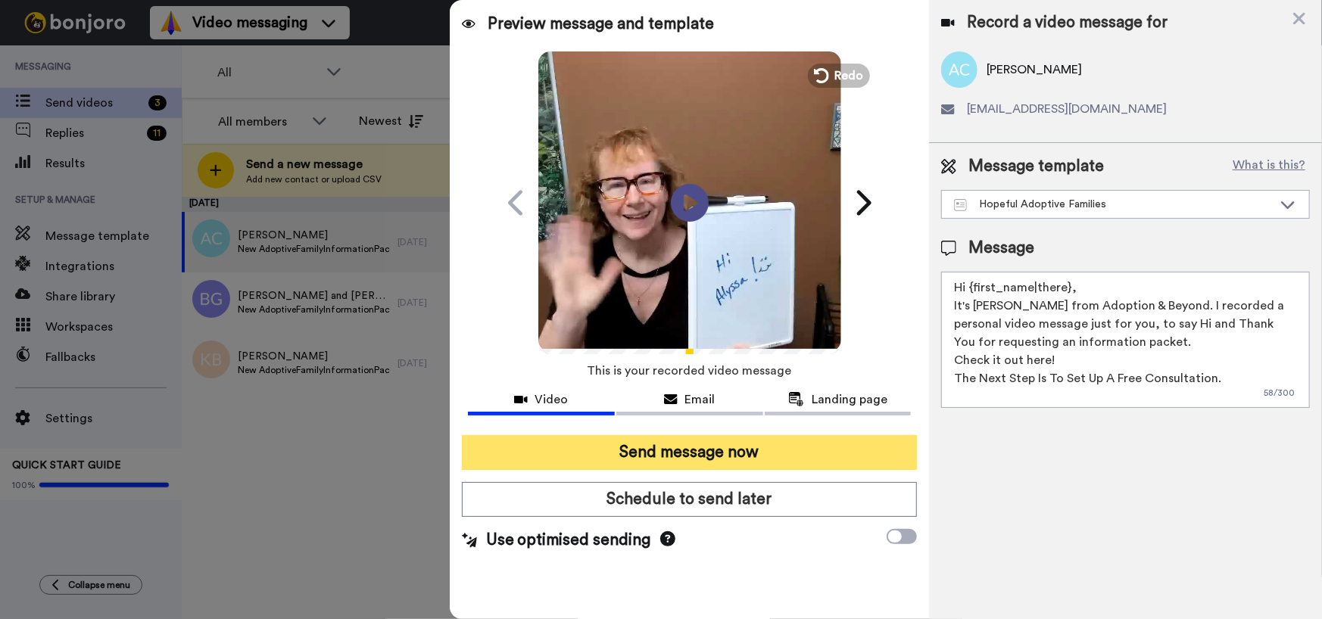
click at [689, 451] on button "Send message now" at bounding box center [690, 452] width 456 height 35
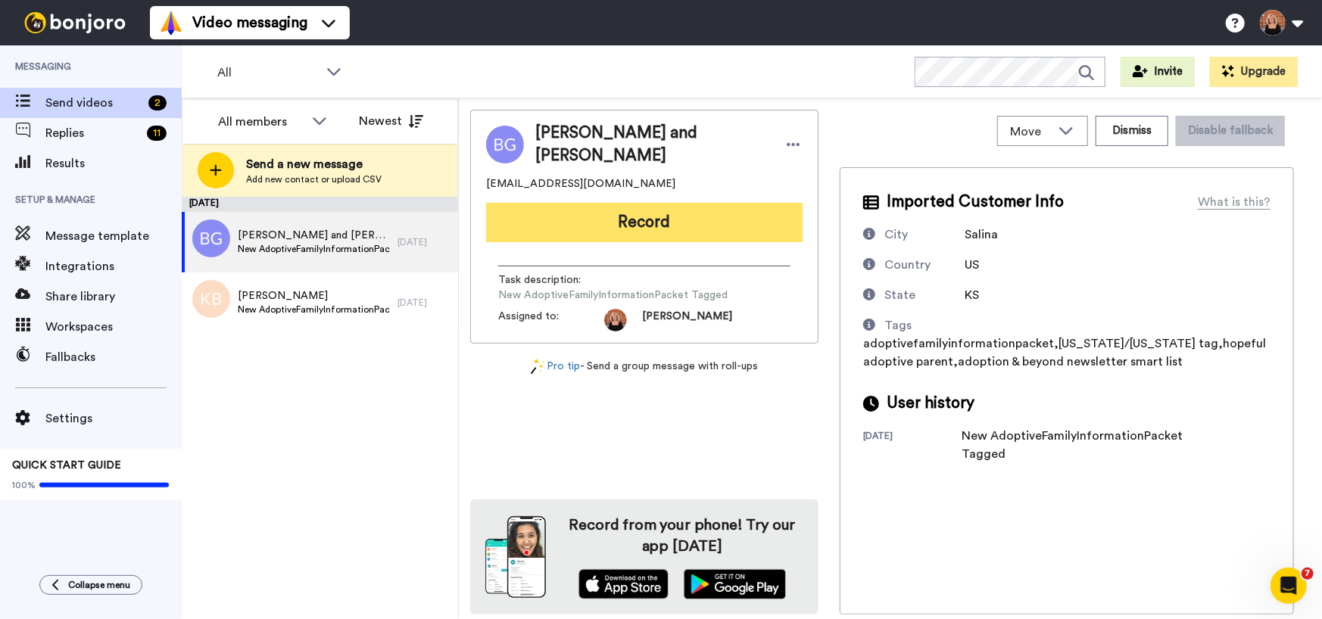
click at [656, 218] on button "Record" at bounding box center [644, 222] width 316 height 39
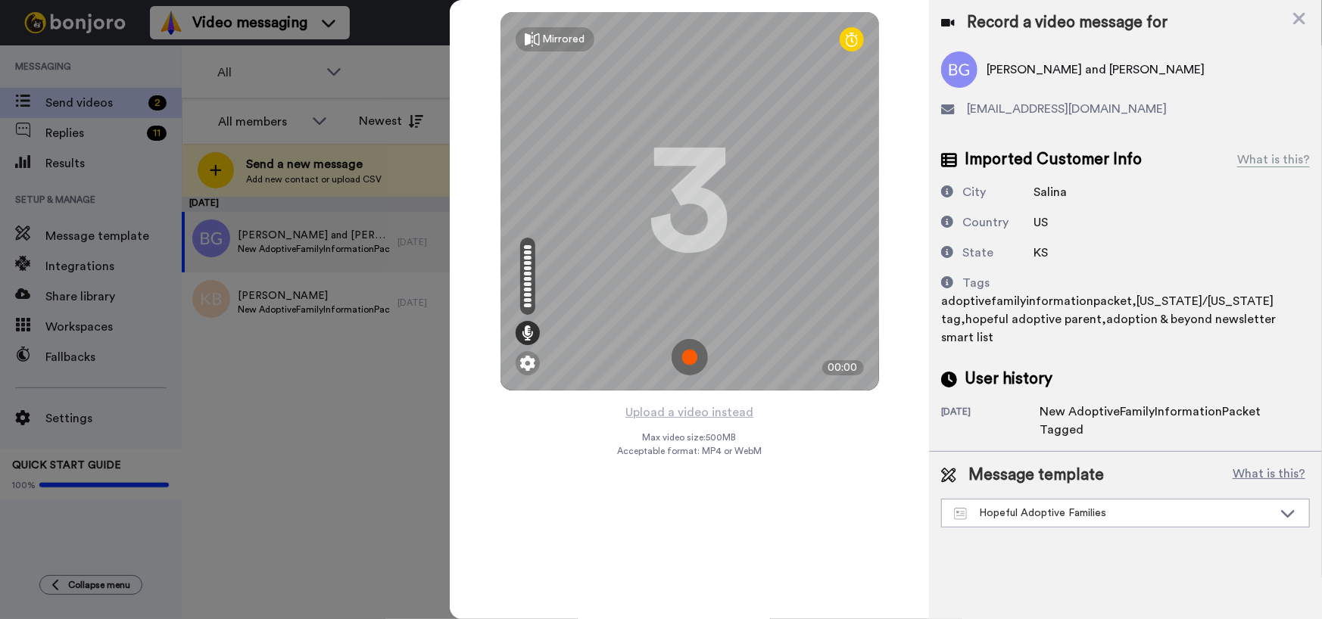
click at [693, 351] on img at bounding box center [689, 357] width 36 height 36
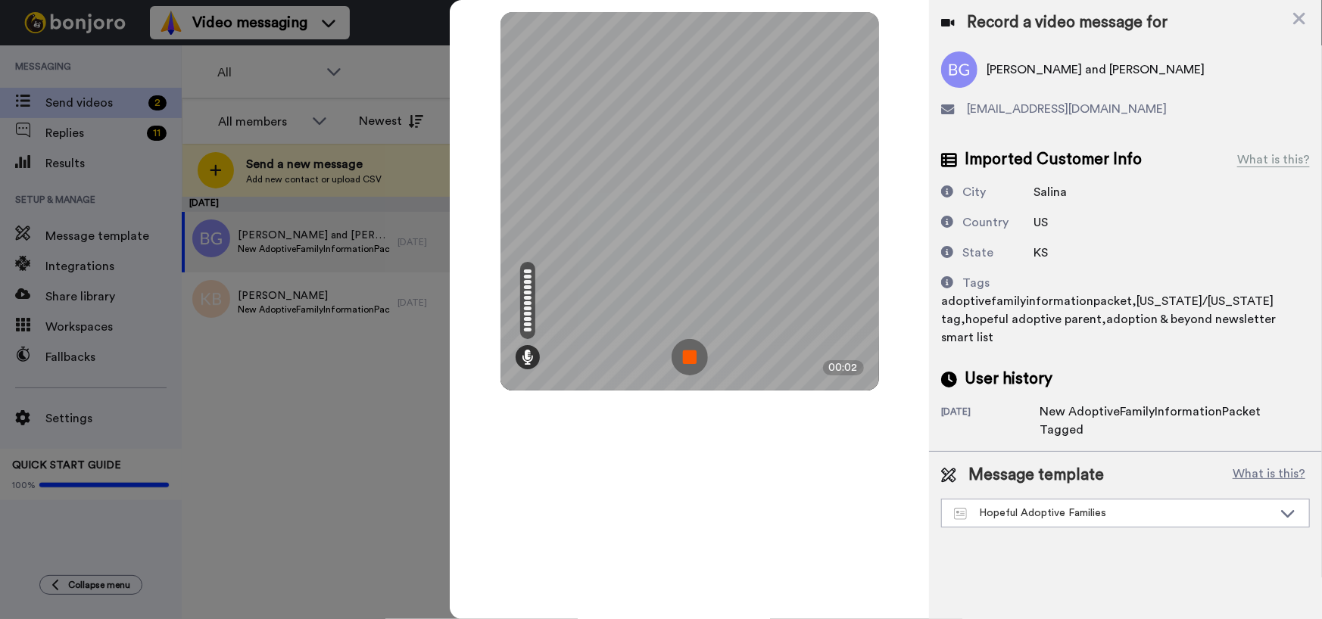
click at [693, 351] on img at bounding box center [689, 357] width 36 height 36
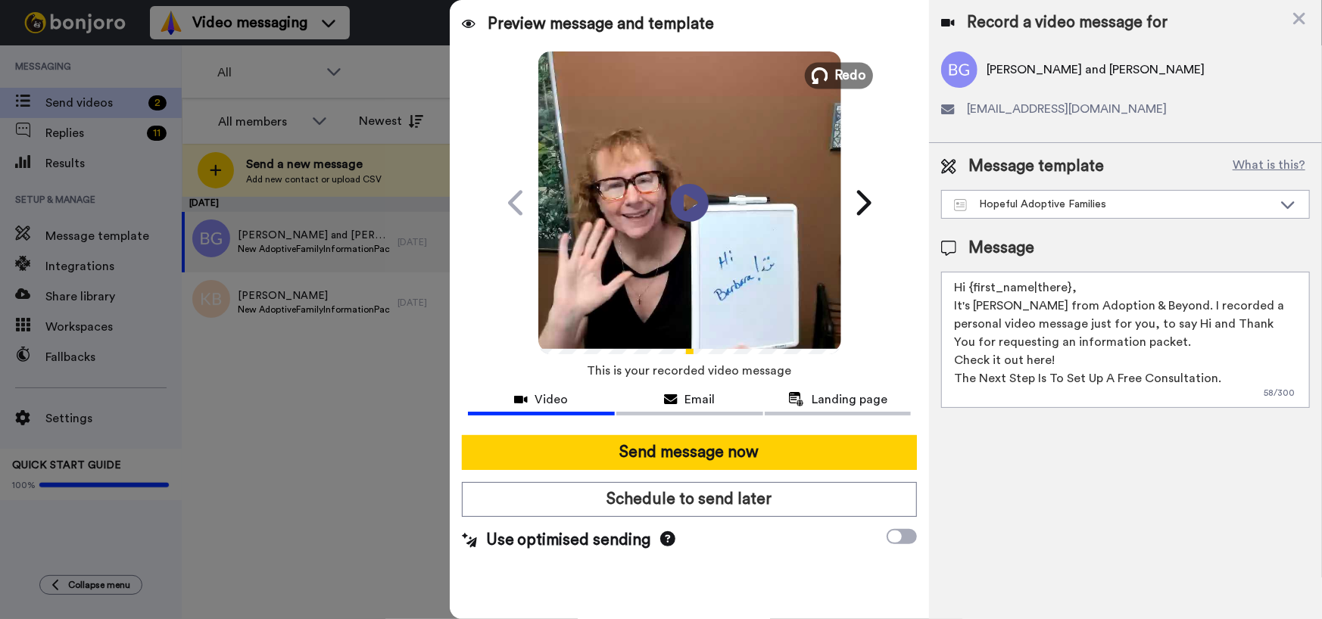
click at [846, 72] on span "Redo" at bounding box center [850, 75] width 32 height 20
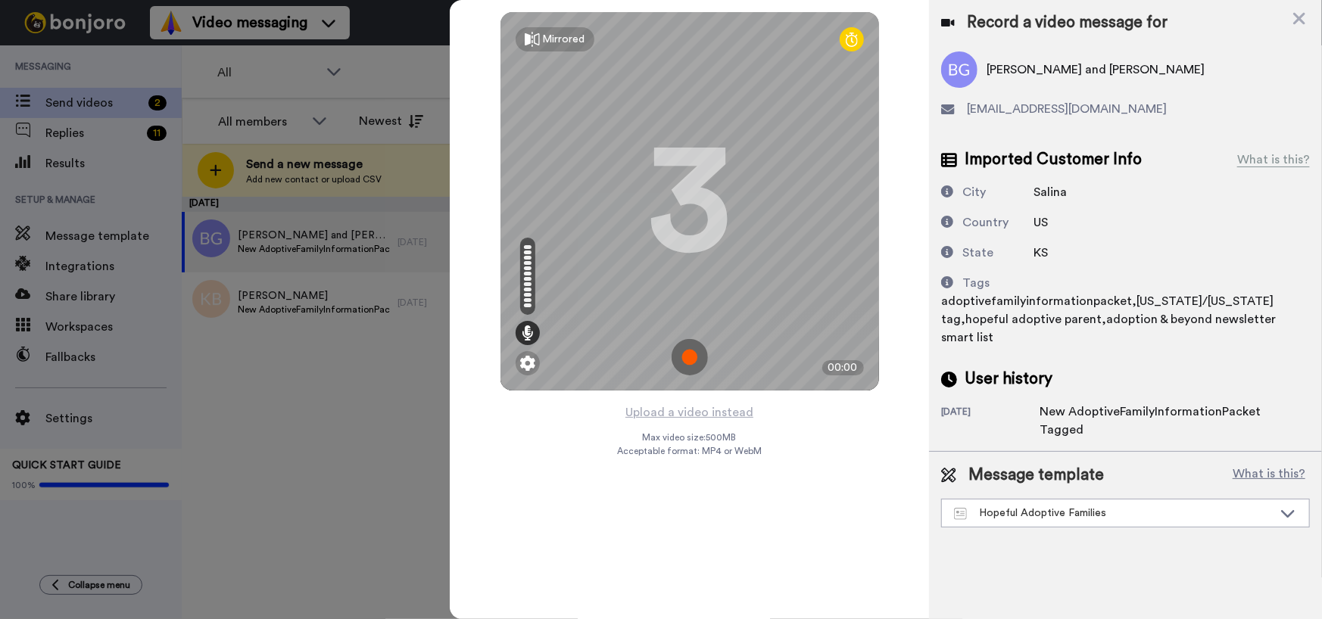
click at [689, 355] on img at bounding box center [689, 357] width 36 height 36
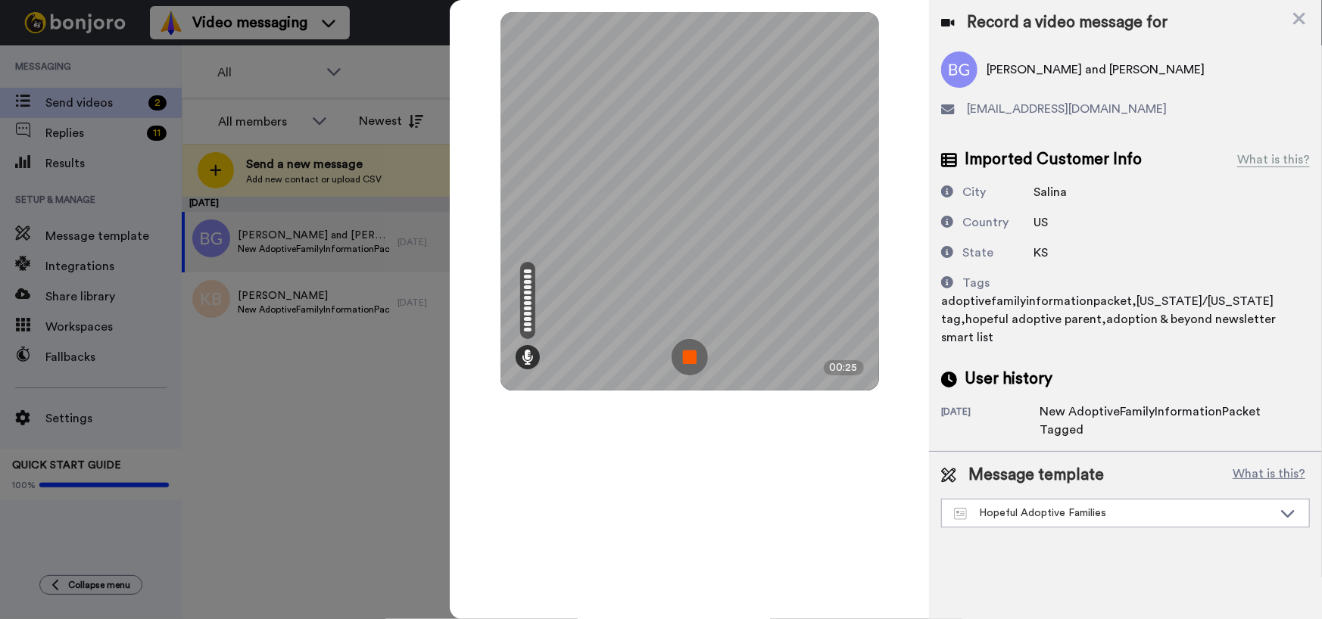
click at [689, 355] on img at bounding box center [689, 357] width 36 height 36
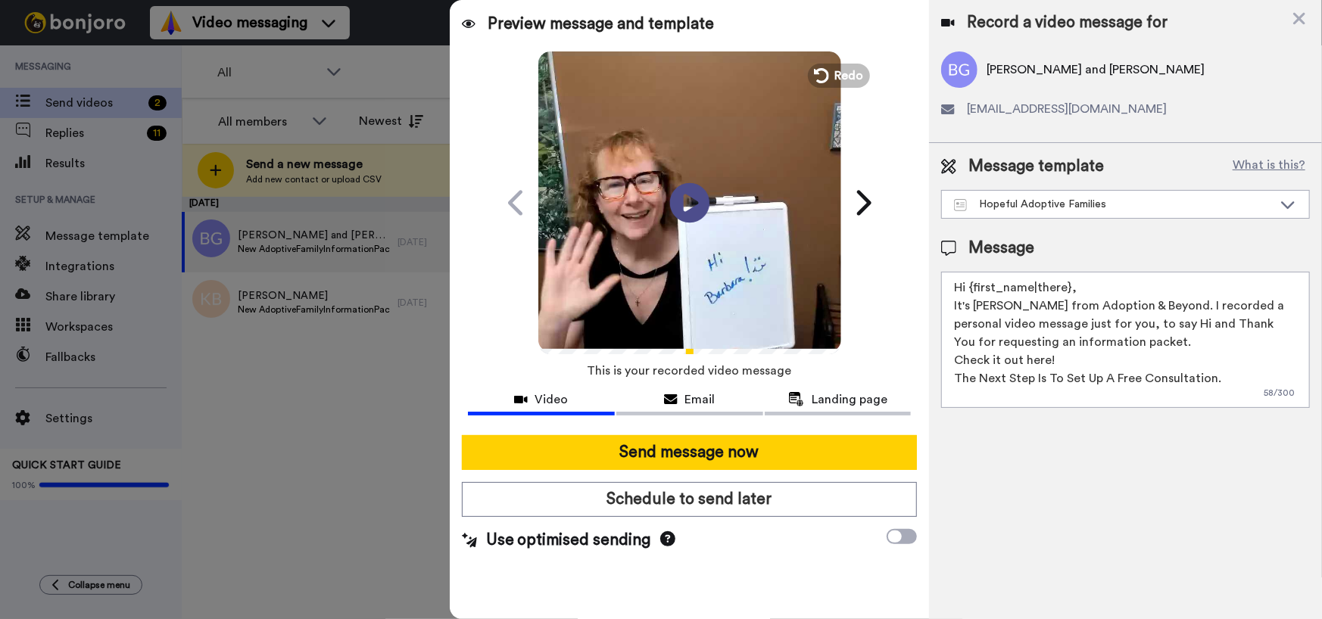
click at [688, 208] on icon "Play/Pause" at bounding box center [689, 203] width 40 height 72
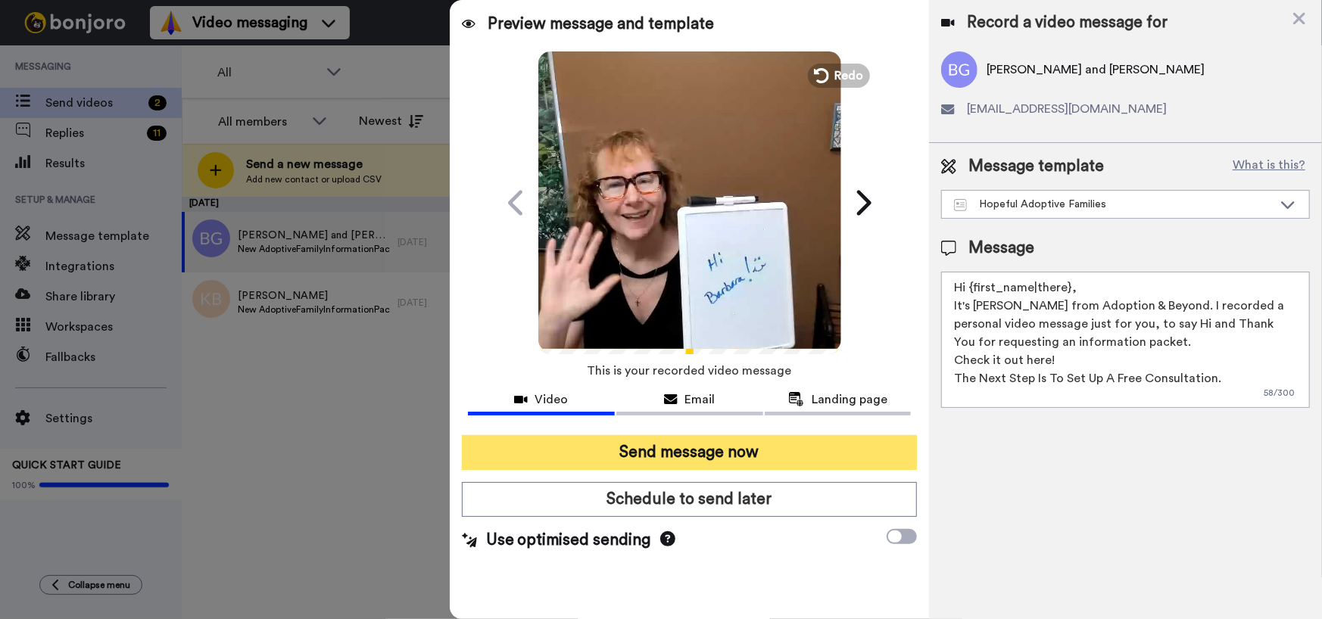
click at [715, 448] on button "Send message now" at bounding box center [690, 452] width 456 height 35
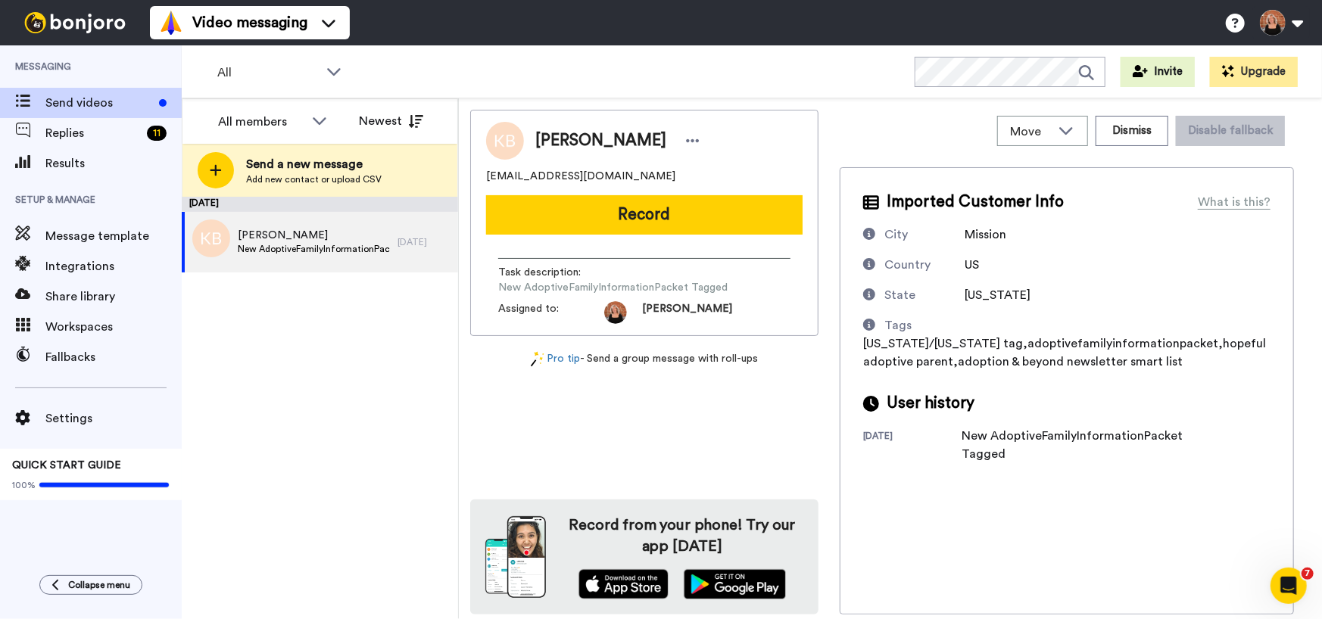
click at [613, 207] on button "Record" at bounding box center [644, 214] width 316 height 39
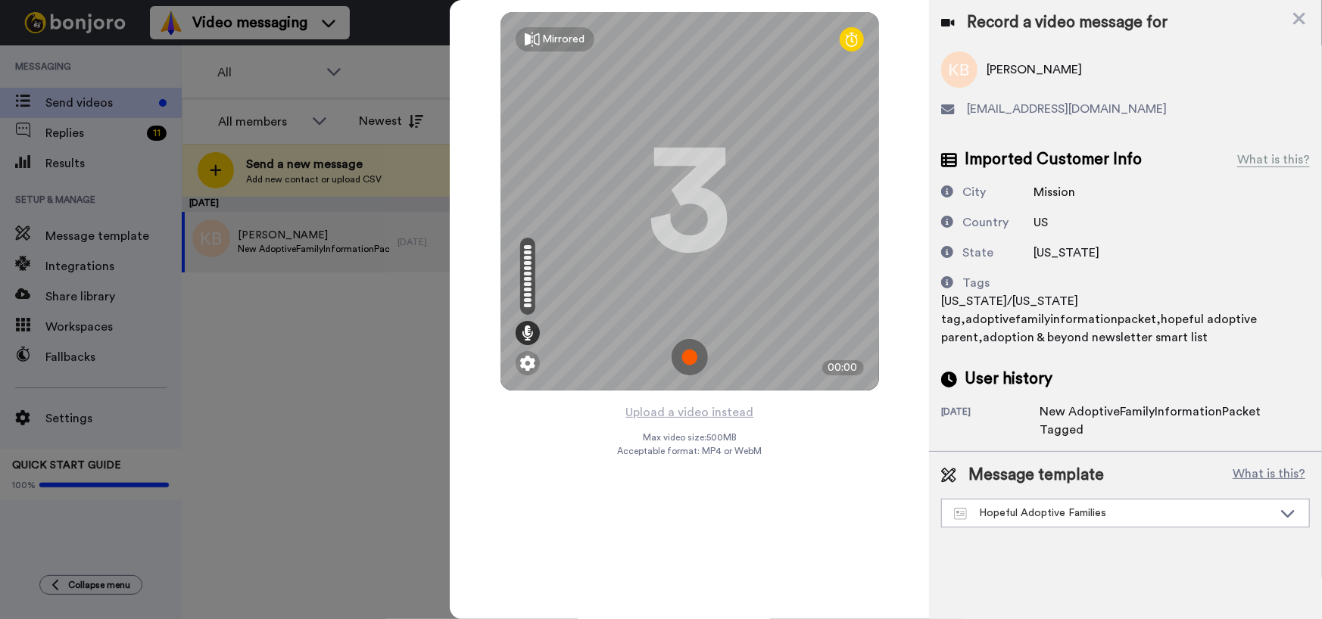
click at [687, 353] on img at bounding box center [689, 357] width 36 height 36
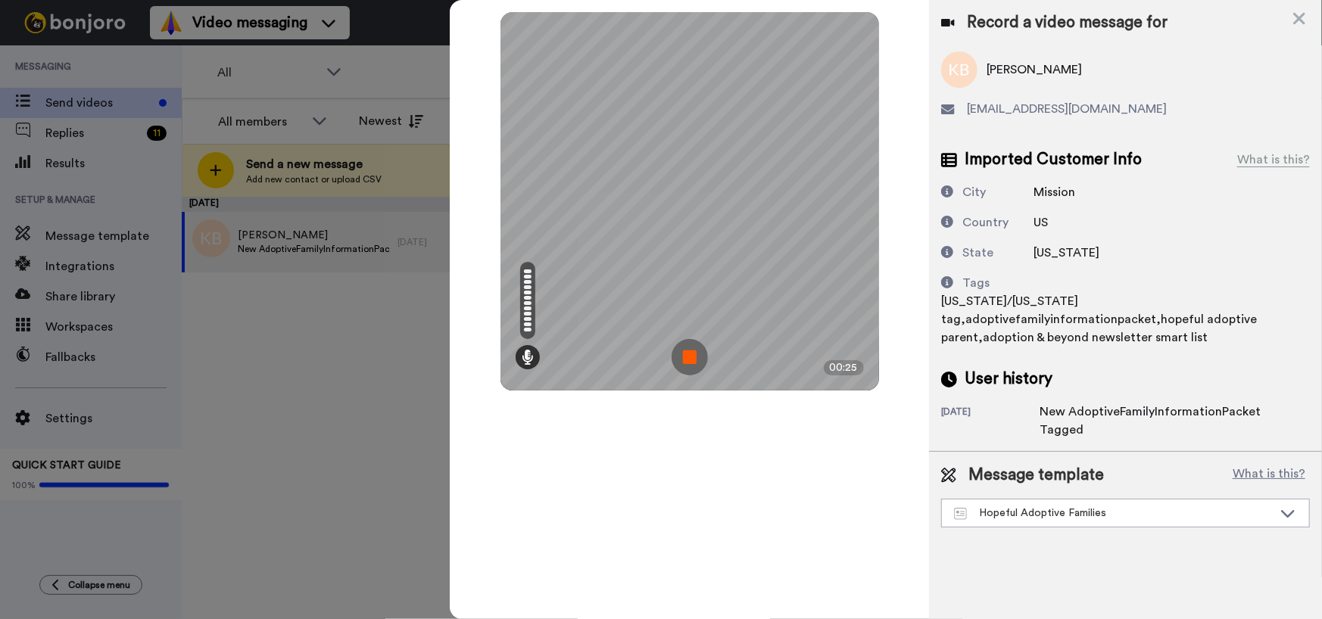
click at [687, 353] on img at bounding box center [689, 357] width 36 height 36
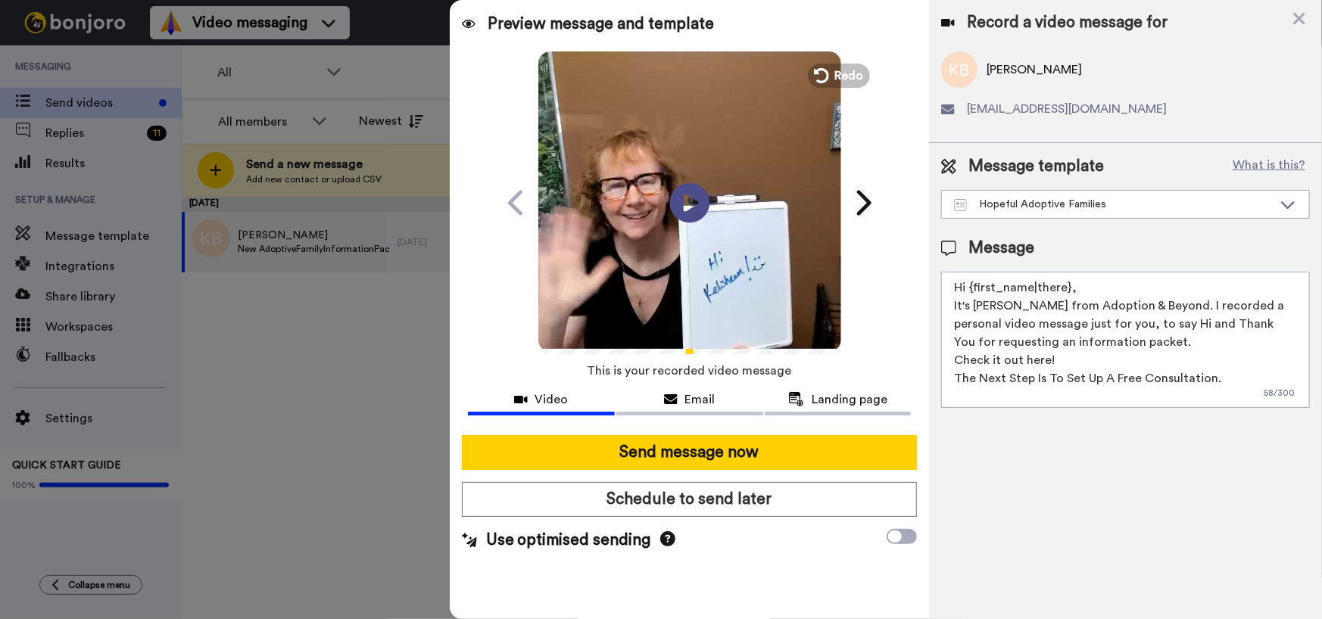
click at [687, 190] on icon at bounding box center [689, 202] width 40 height 40
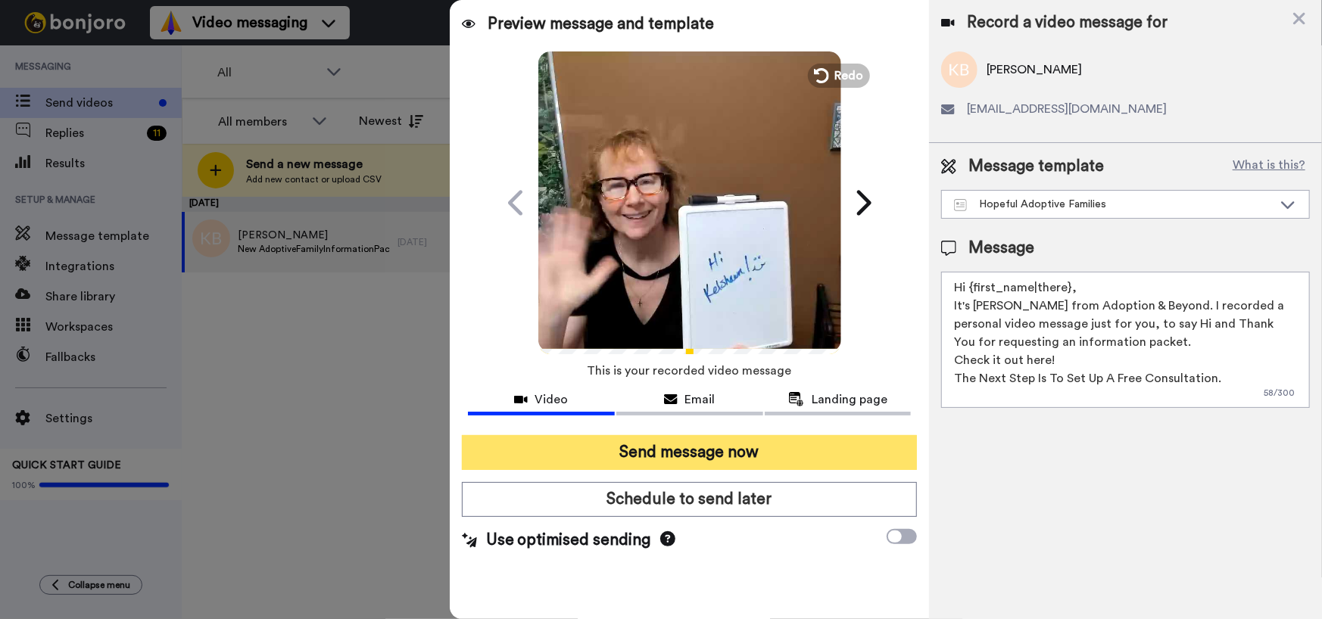
click at [715, 447] on button "Send message now" at bounding box center [690, 452] width 456 height 35
